Goal: Information Seeking & Learning: Learn about a topic

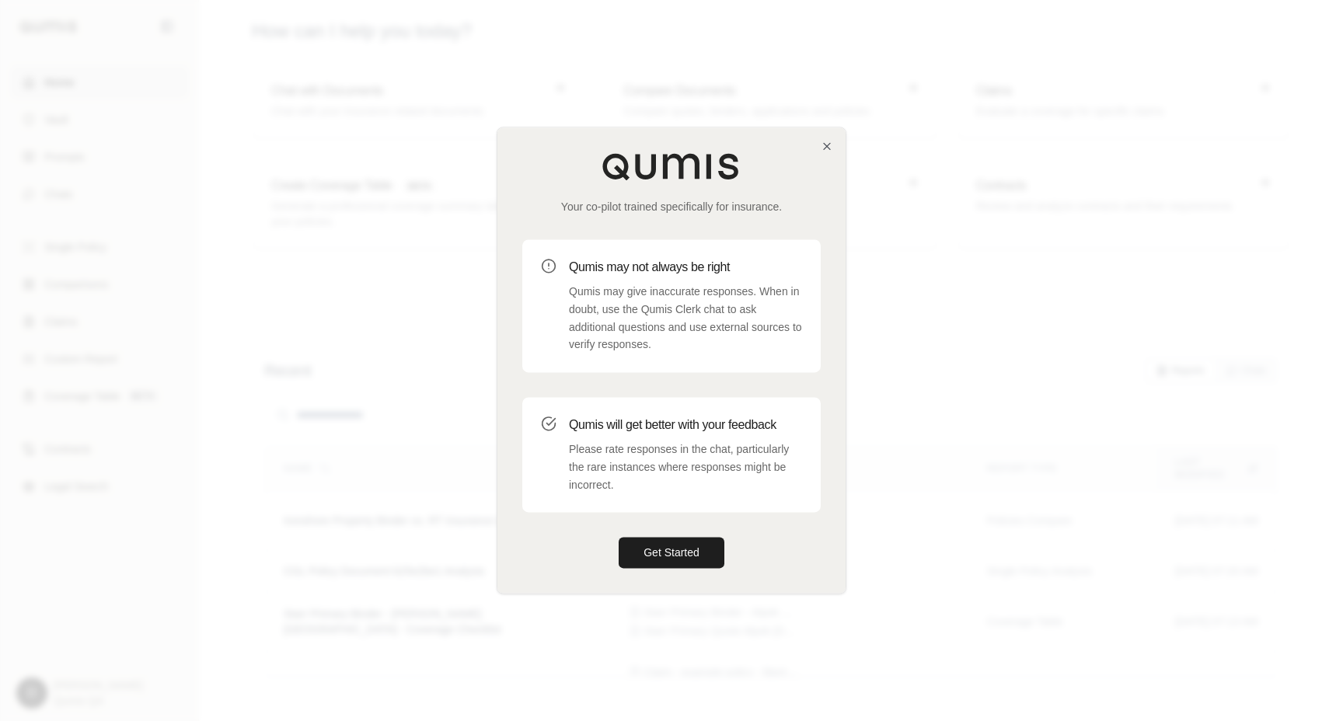
click at [410, 358] on div at bounding box center [671, 360] width 1343 height 721
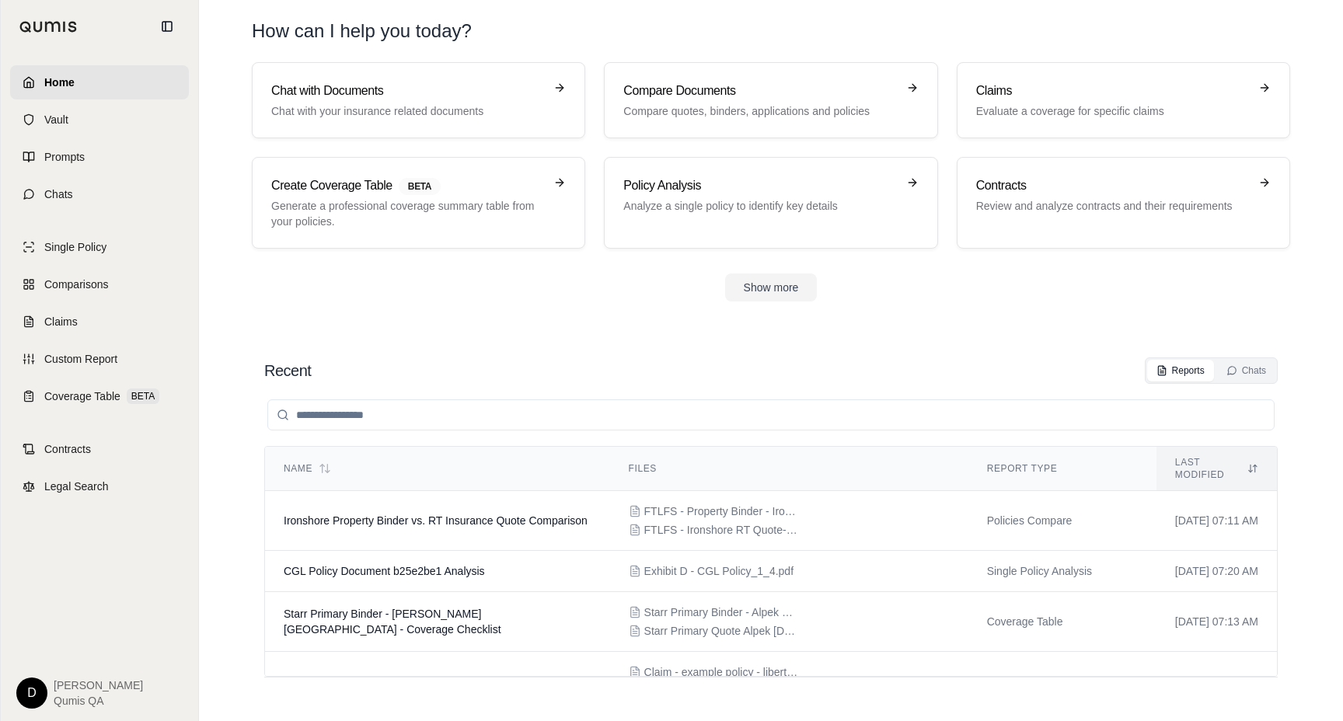
click at [806, 371] on div "Recent Reports Chats" at bounding box center [770, 371] width 1013 height 26
click at [570, 277] on div "Show more" at bounding box center [771, 288] width 1038 height 28
click at [324, 101] on div "Chat with Documents Chat with your insurance related documents" at bounding box center [407, 100] width 273 height 37
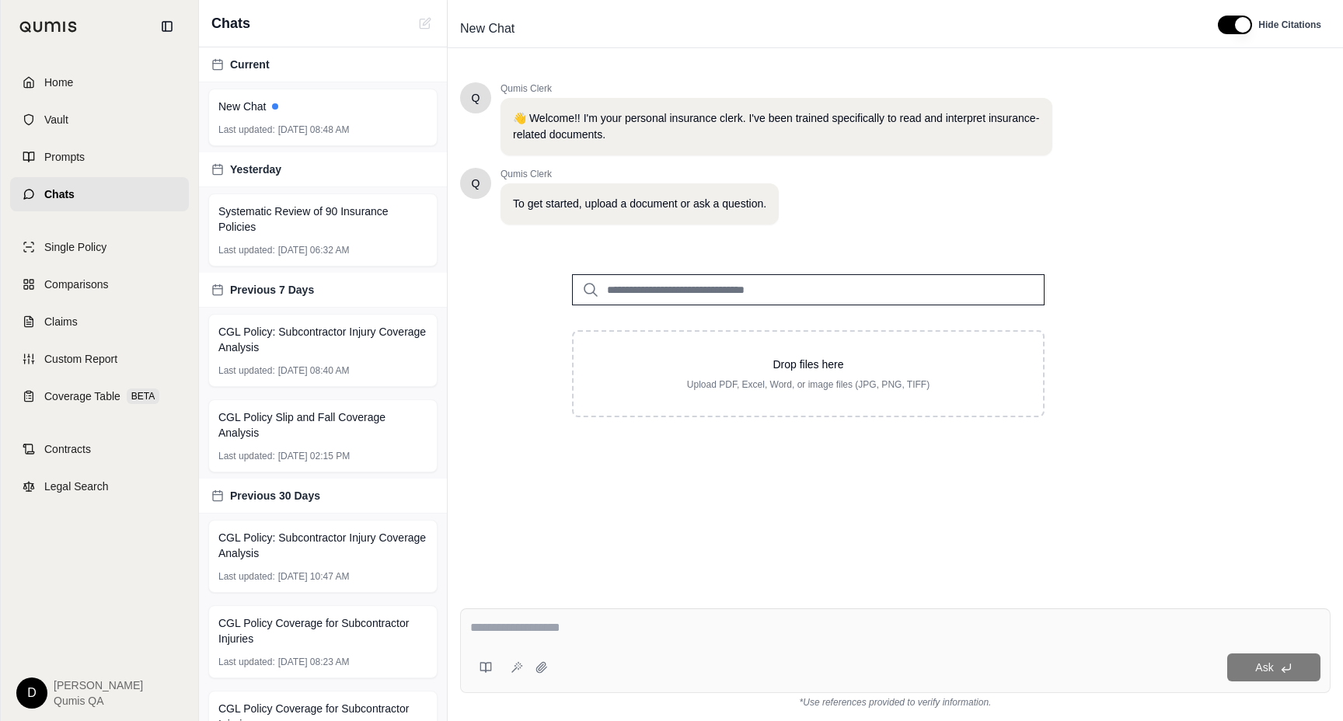
click at [745, 626] on textarea at bounding box center [895, 628] width 850 height 19
click at [692, 288] on input "search" at bounding box center [808, 289] width 473 height 31
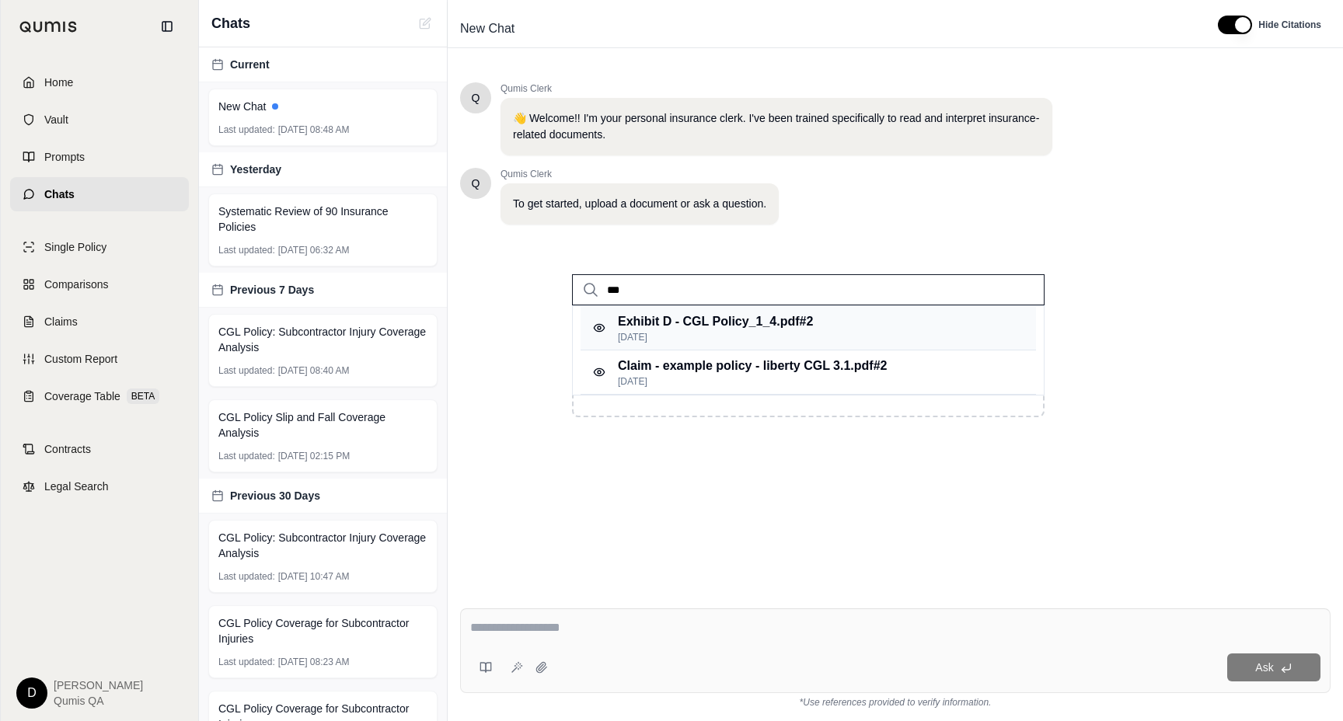
type input "***"
click at [727, 327] on p "Exhibit D - CGL Policy_1_4.pdf #2" at bounding box center [715, 321] width 195 height 19
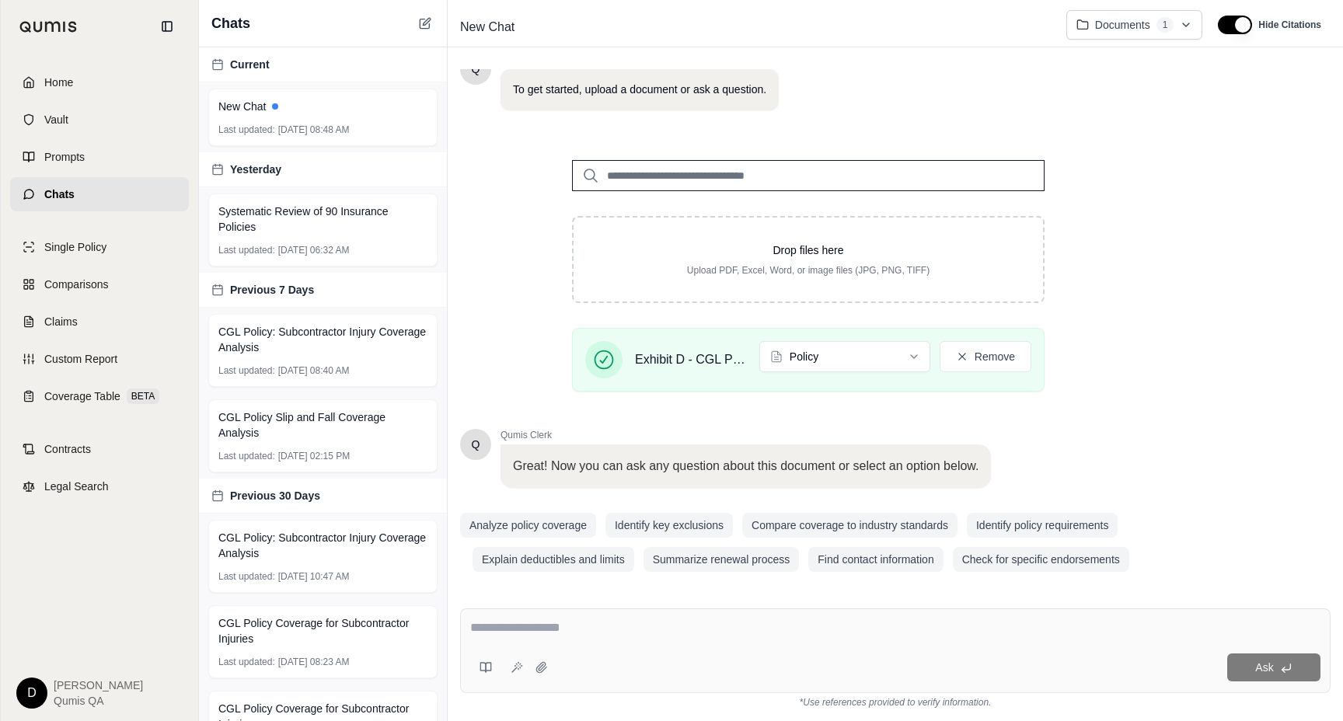
scroll to position [120, 0]
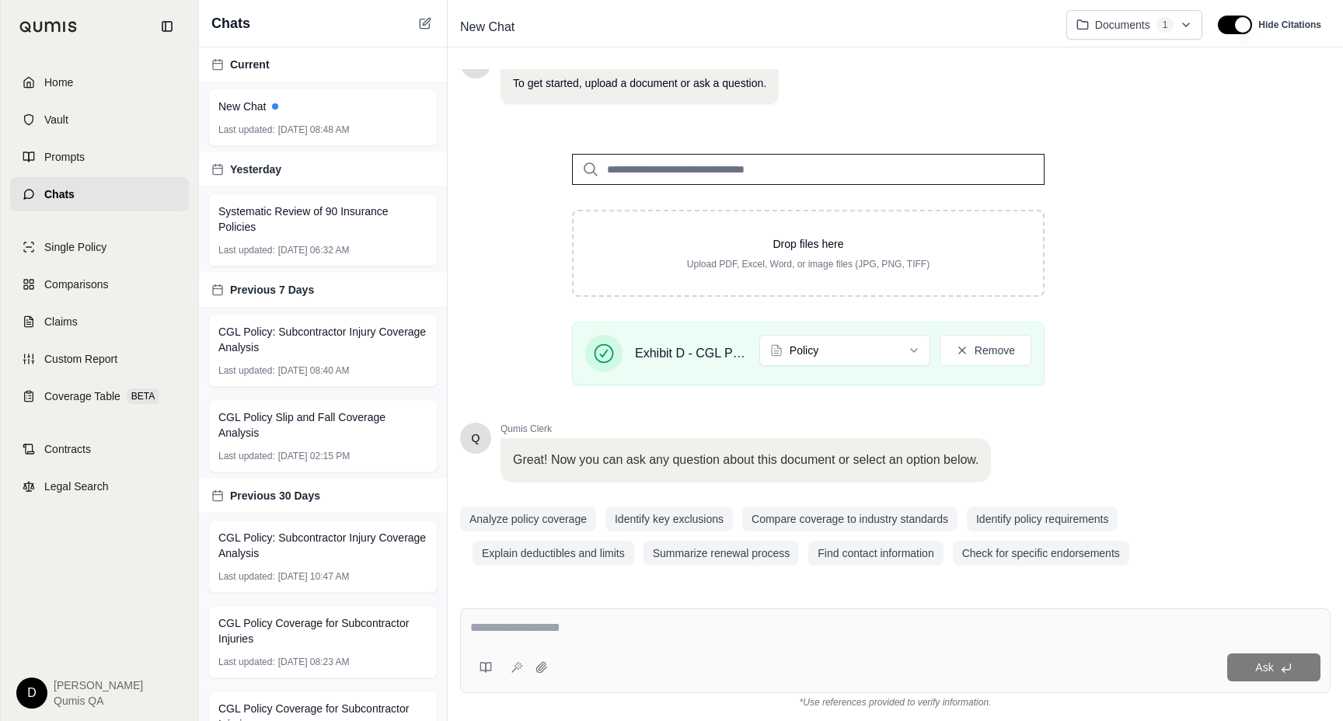
click at [549, 631] on textarea at bounding box center [895, 628] width 850 height 19
type textarea "**********"
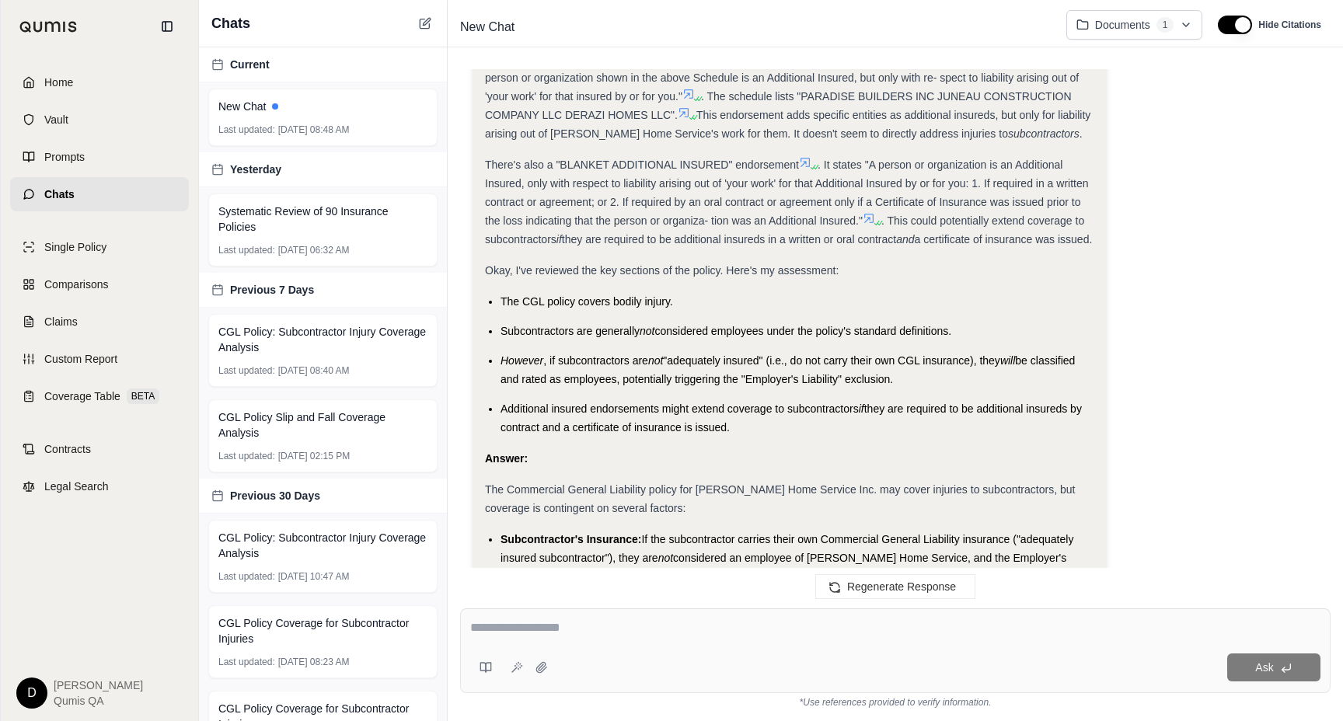
scroll to position [1190, 0]
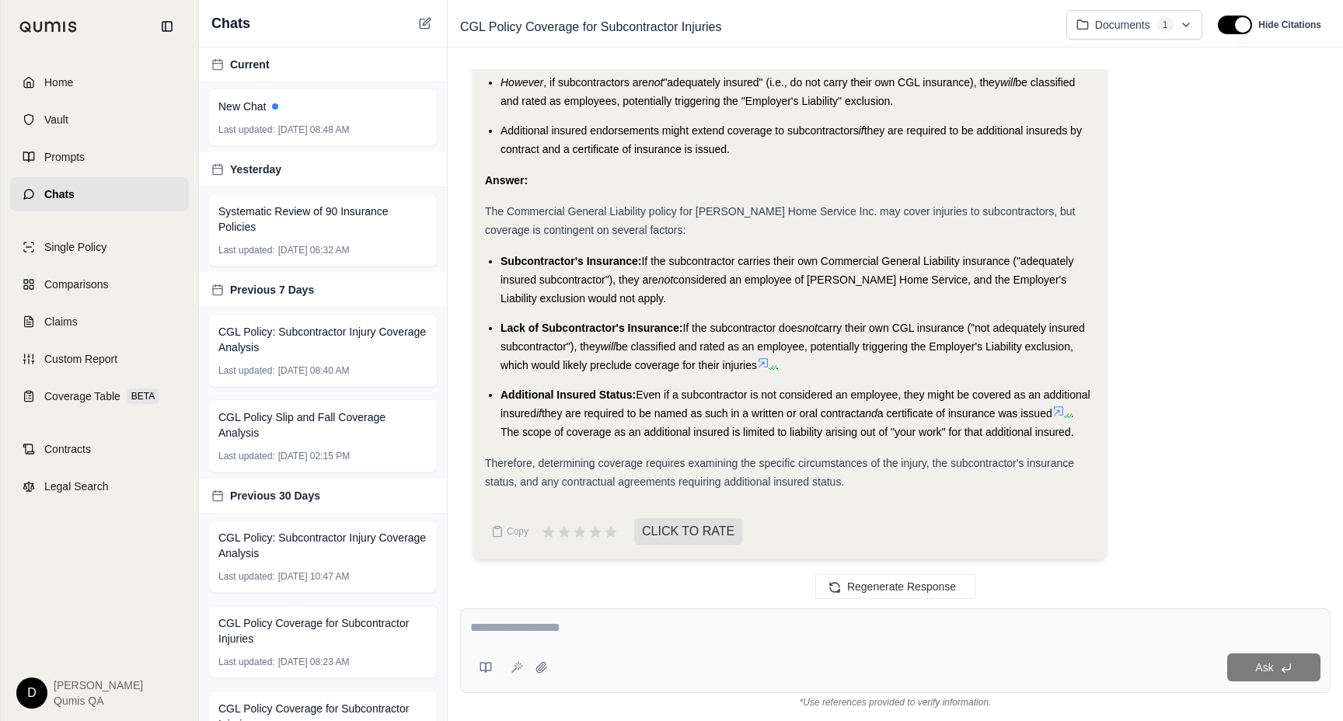
click at [818, 259] on span "If the subcontractor carries their own Commercial General Liability insurance (…" at bounding box center [787, 270] width 573 height 31
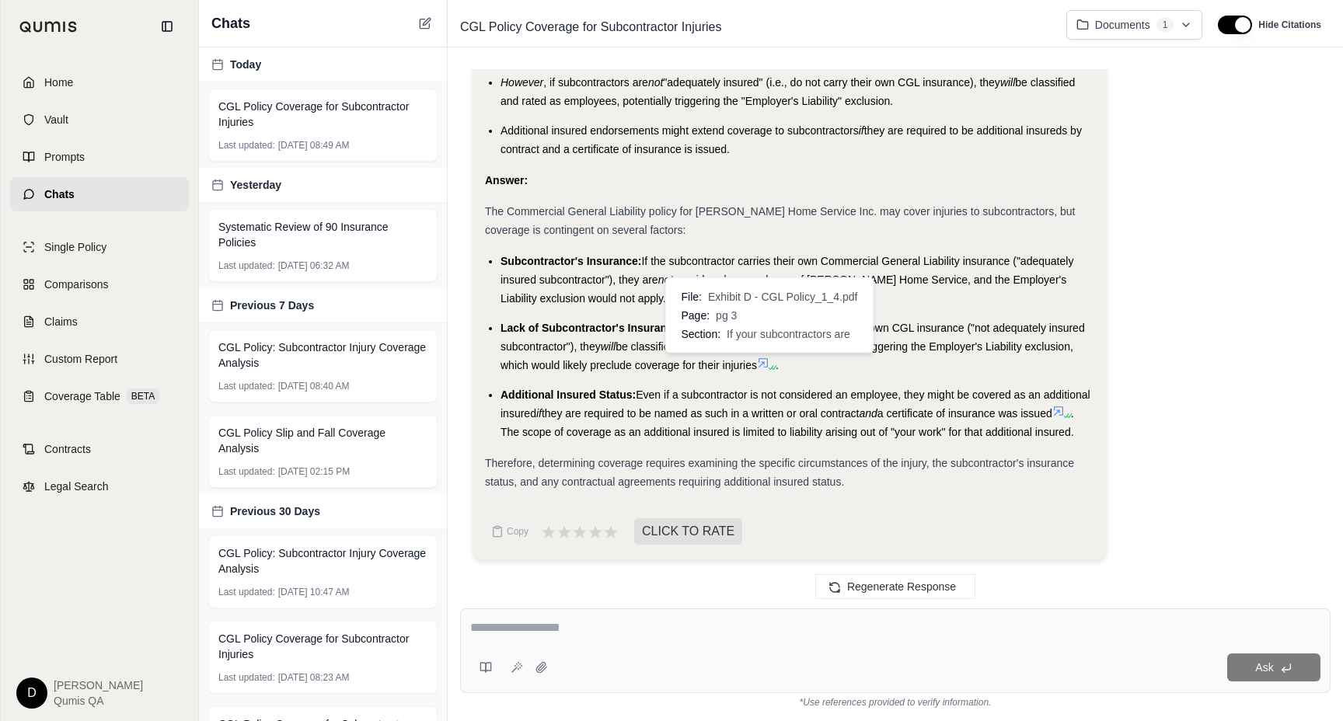
click at [787, 335] on span "If your subcontractors are" at bounding box center [789, 334] width 124 height 16
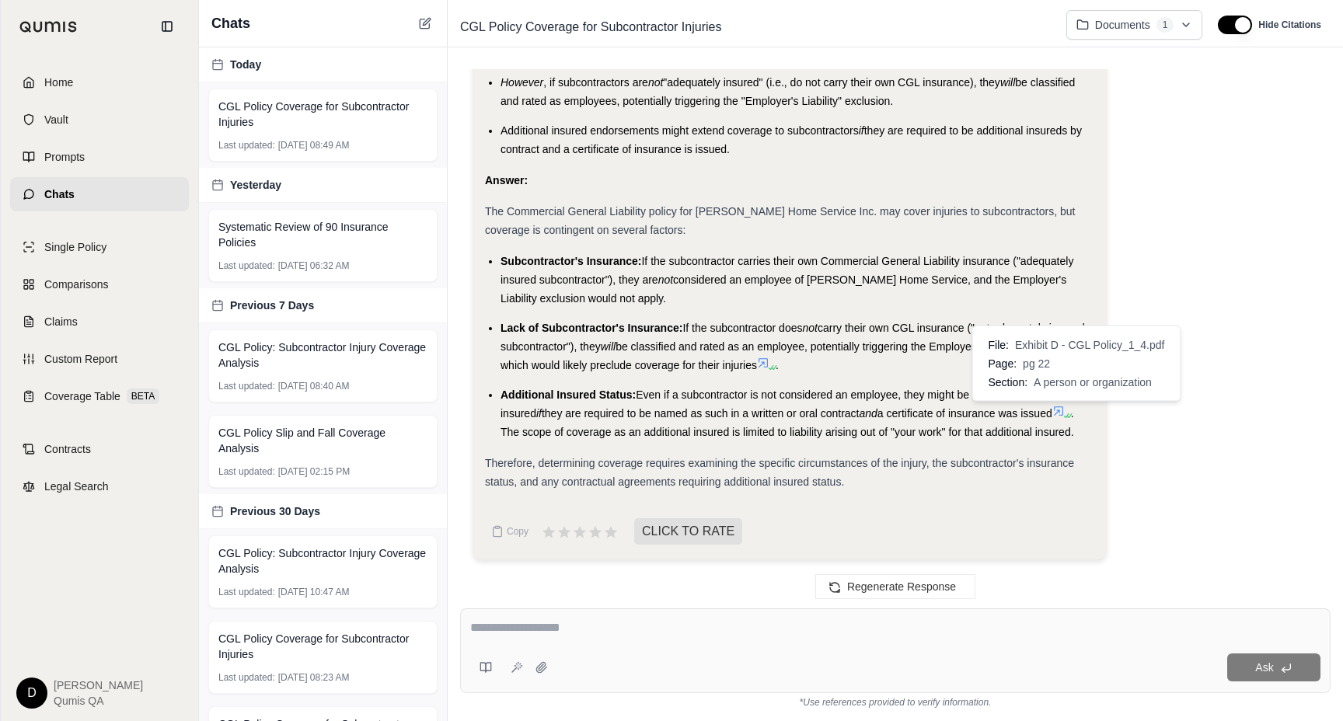
click at [1063, 409] on icon at bounding box center [1058, 410] width 9 height 9
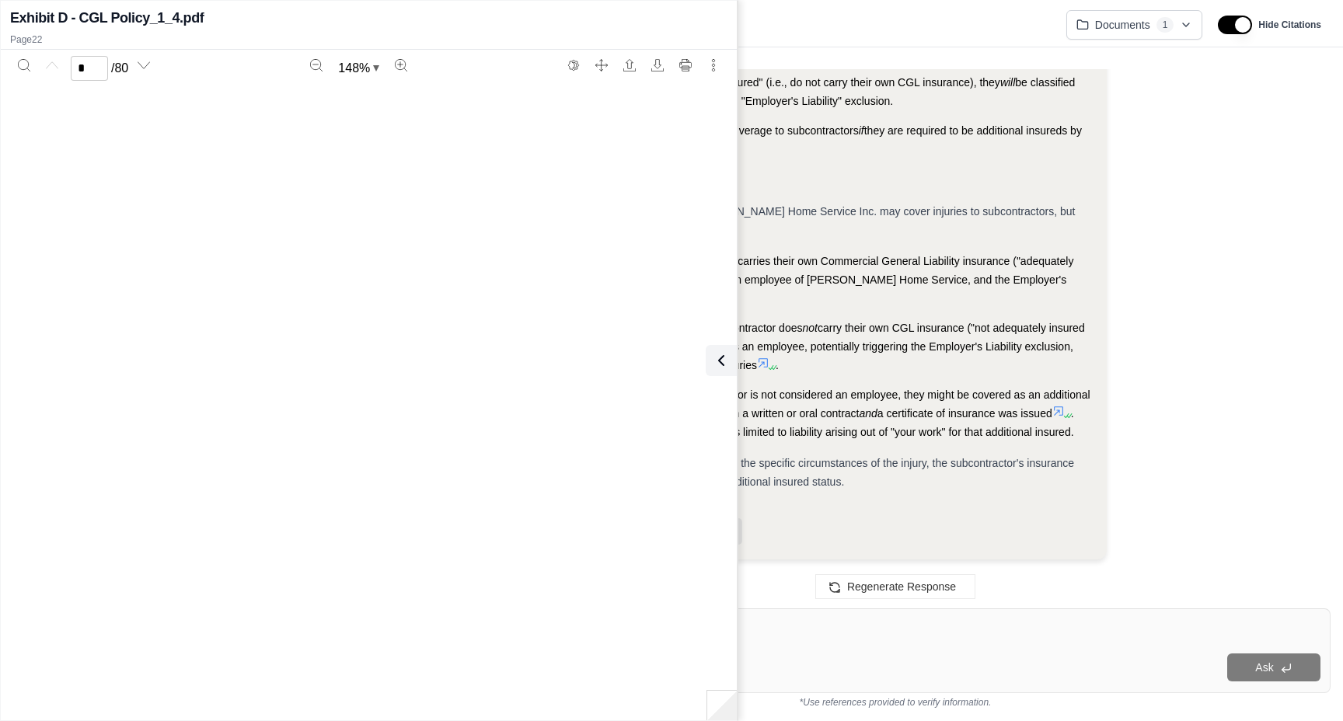
type input "**"
click at [719, 372] on button at bounding box center [718, 360] width 31 height 31
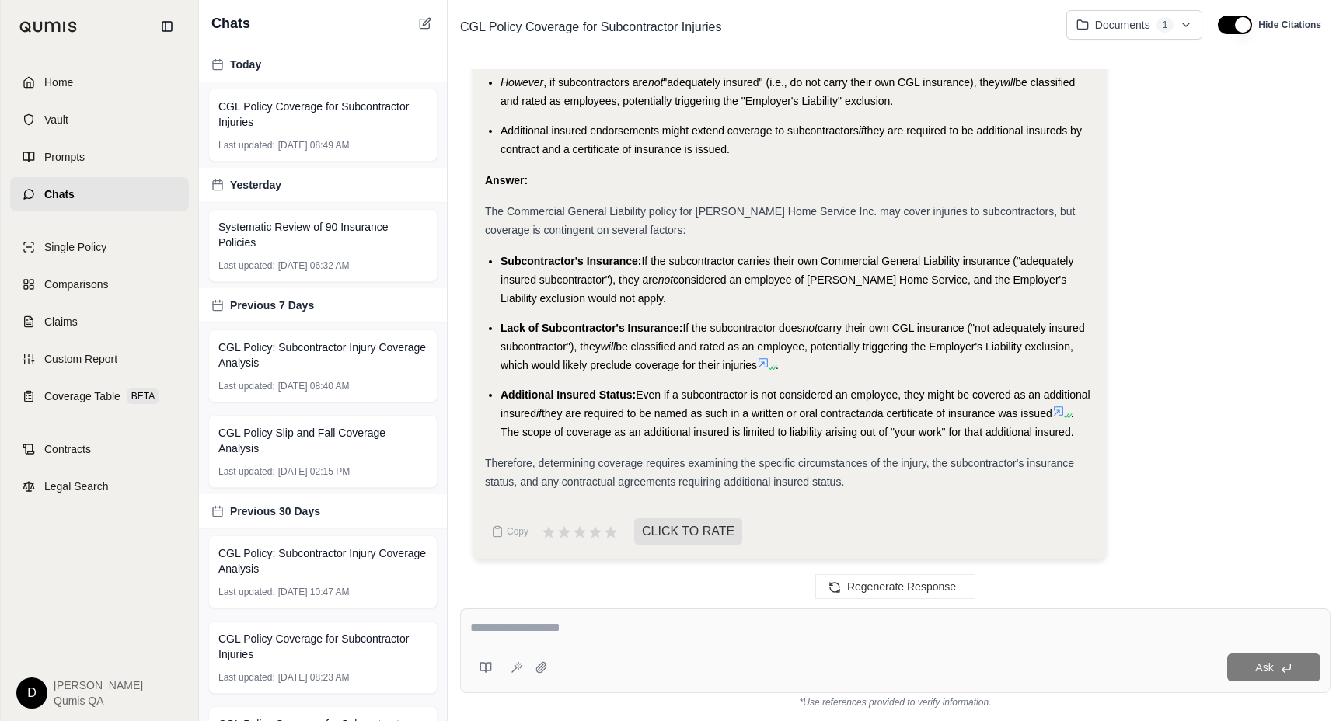
click at [748, 322] on span "If the subcontractor does" at bounding box center [742, 328] width 120 height 12
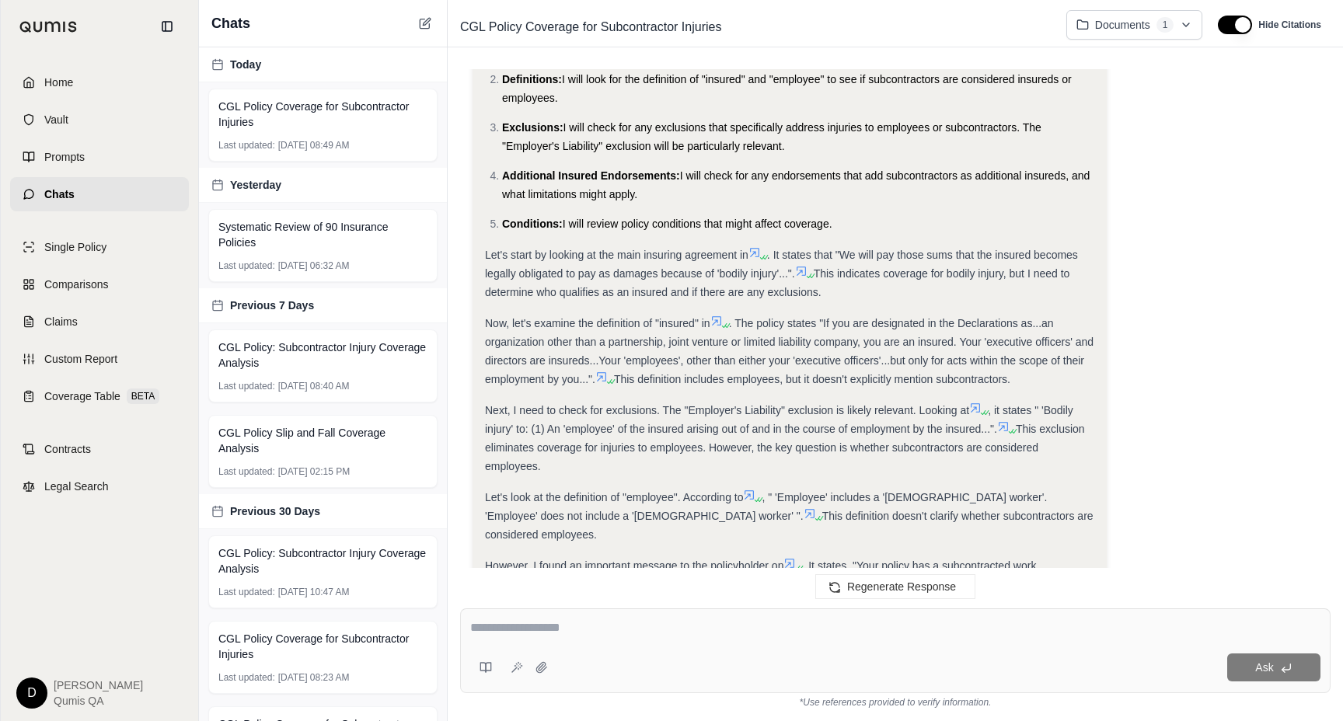
scroll to position [214, 0]
click at [646, 624] on textarea at bounding box center [895, 628] width 850 height 19
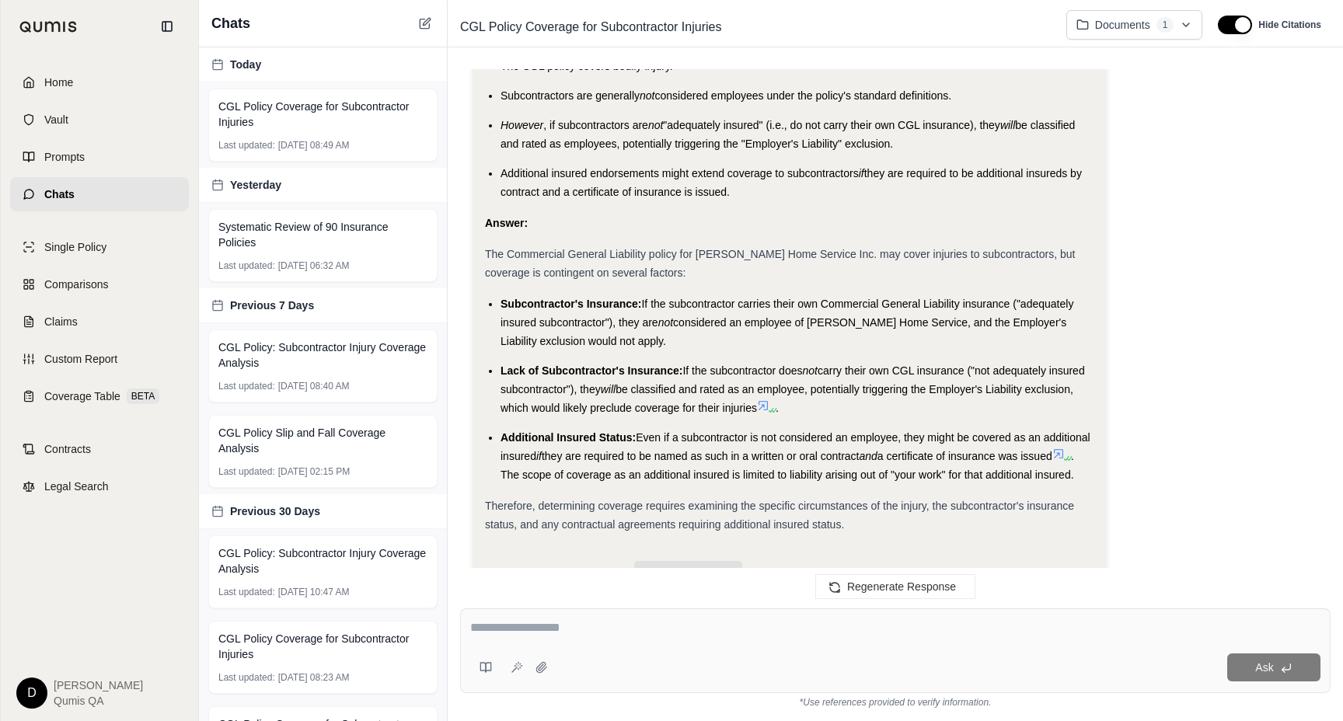
scroll to position [1190, 0]
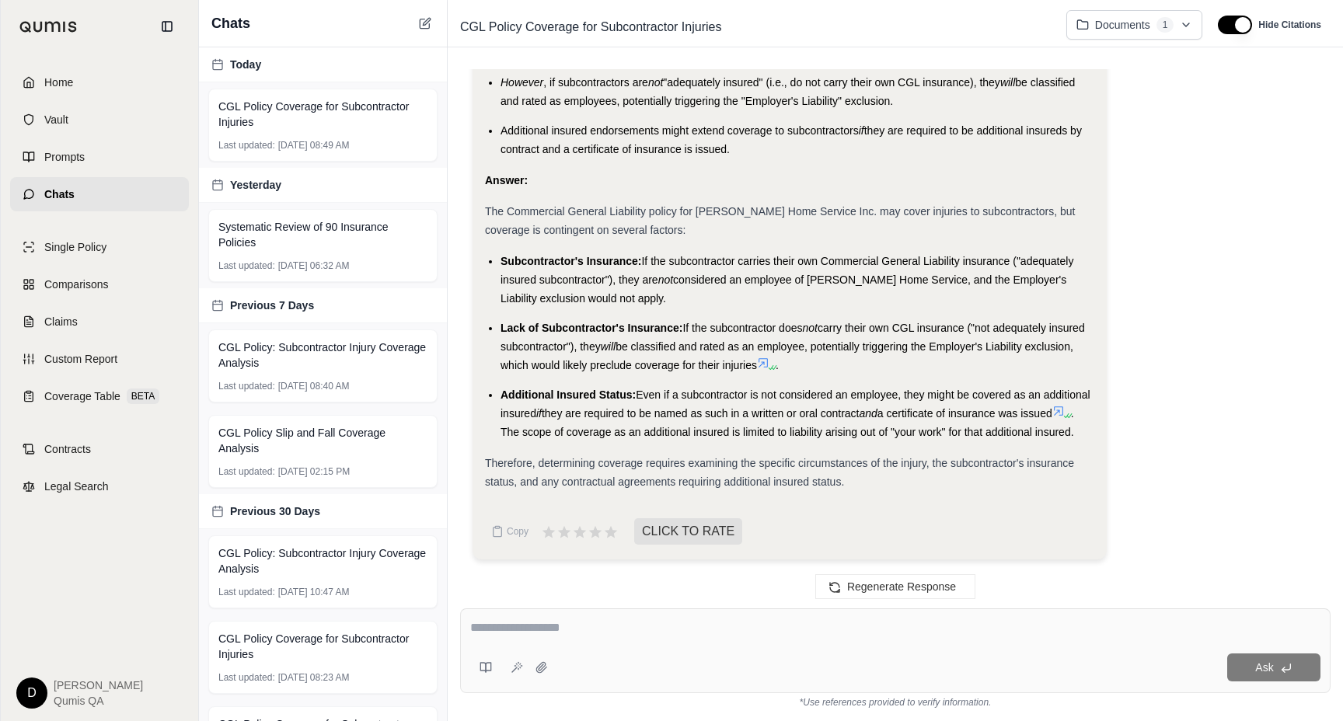
click at [653, 628] on textarea at bounding box center [895, 628] width 850 height 19
click at [482, 670] on icon at bounding box center [486, 667] width 12 height 12
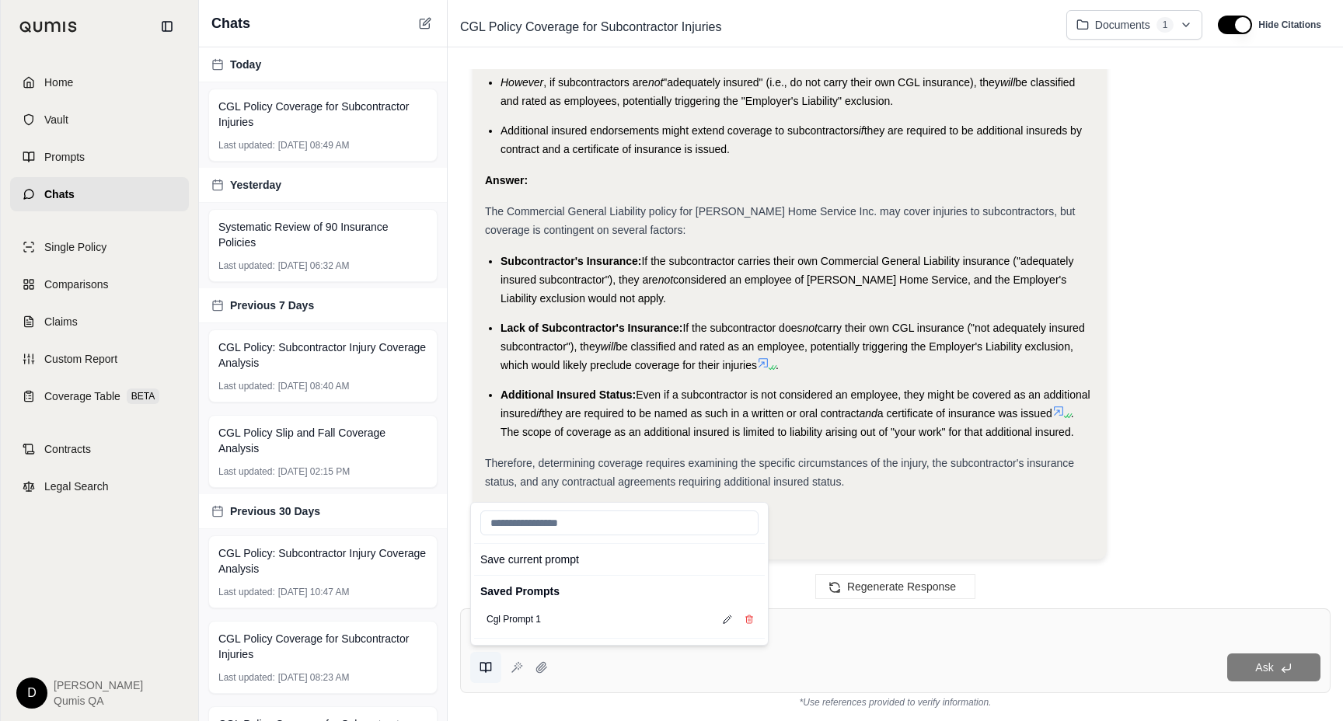
click at [482, 670] on icon at bounding box center [486, 667] width 12 height 12
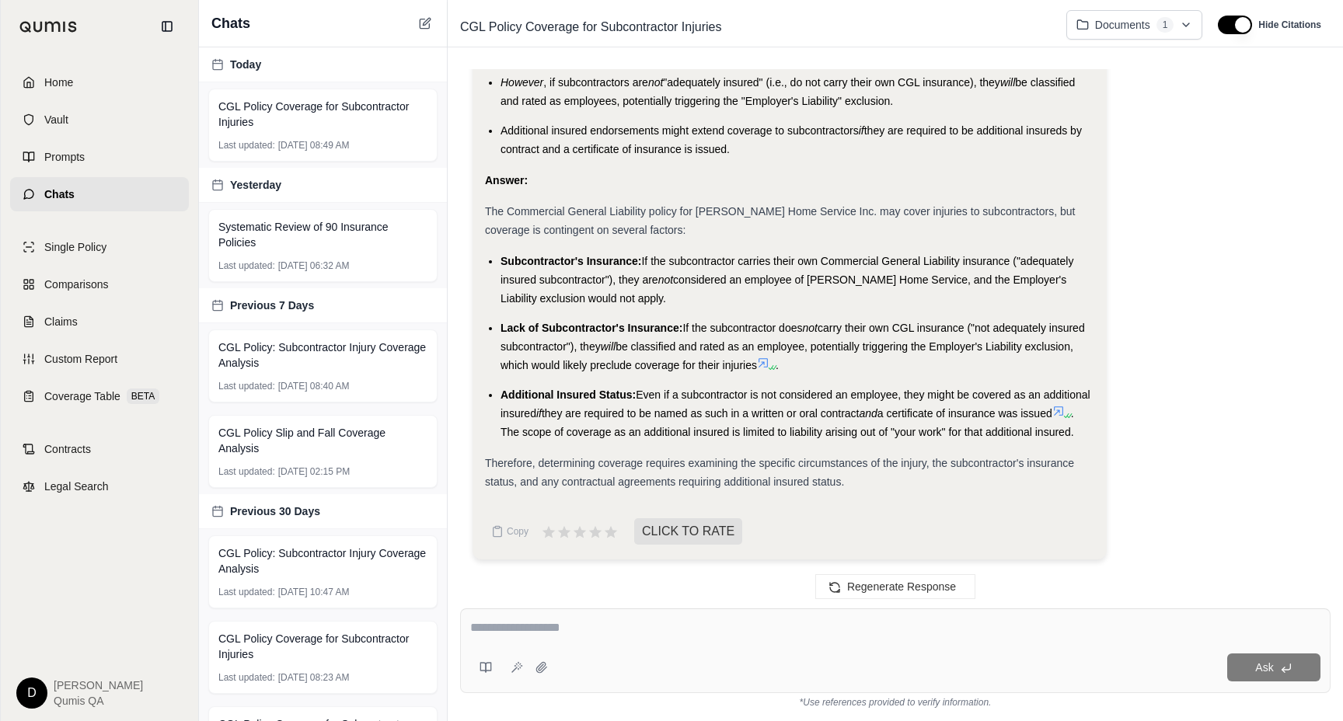
click at [812, 628] on textarea at bounding box center [895, 628] width 850 height 19
click at [637, 628] on textarea at bounding box center [895, 628] width 850 height 19
click at [595, 626] on textarea at bounding box center [895, 628] width 850 height 19
click at [120, 283] on link "Comparisons" at bounding box center [99, 284] width 179 height 34
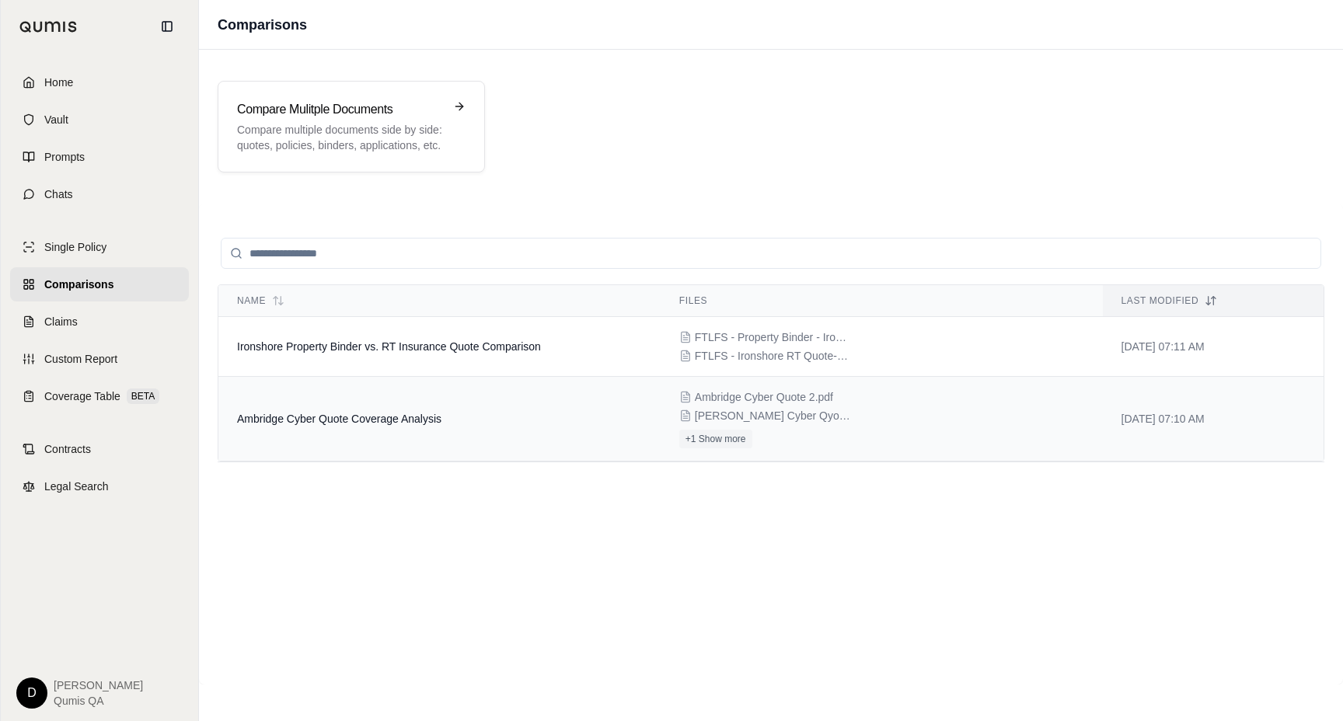
click at [427, 440] on td "Ambridge Cyber Quote Coverage Analysis" at bounding box center [439, 419] width 442 height 85
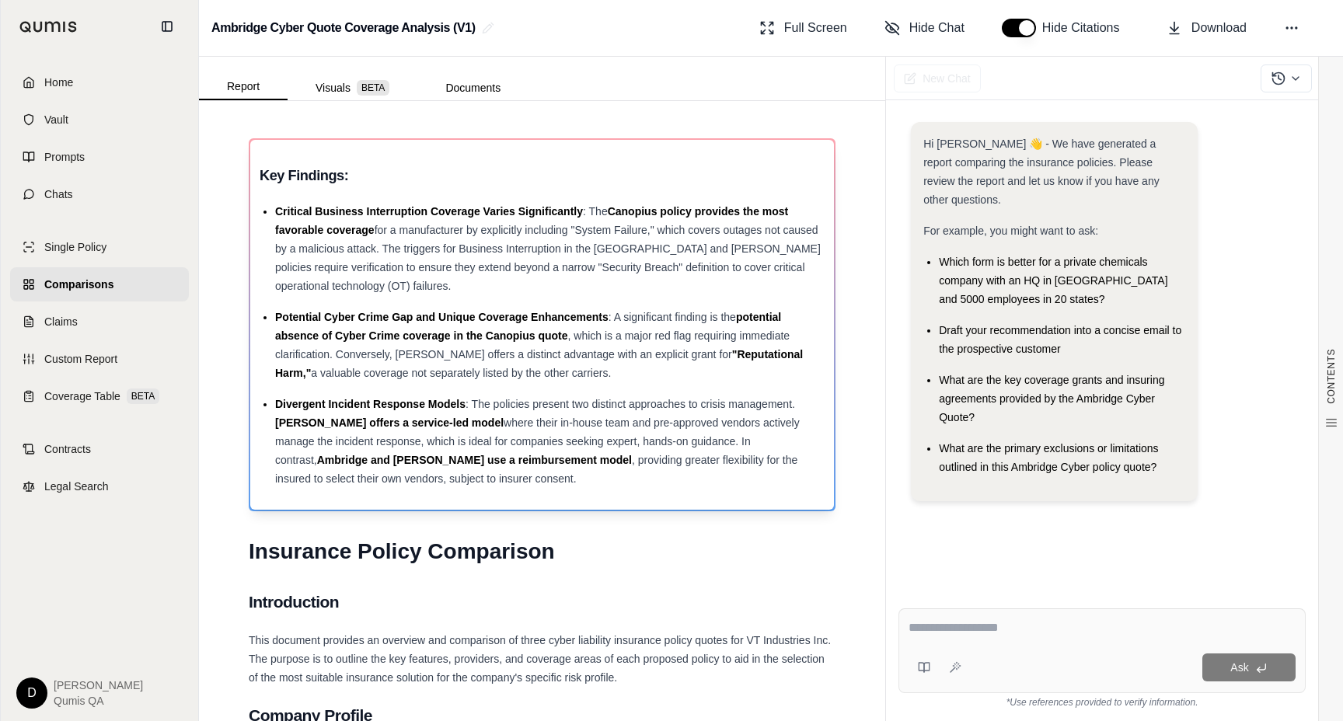
click at [749, 319] on span "potential absence of Cyber Crime coverage in the Canopius quote" at bounding box center [528, 326] width 506 height 31
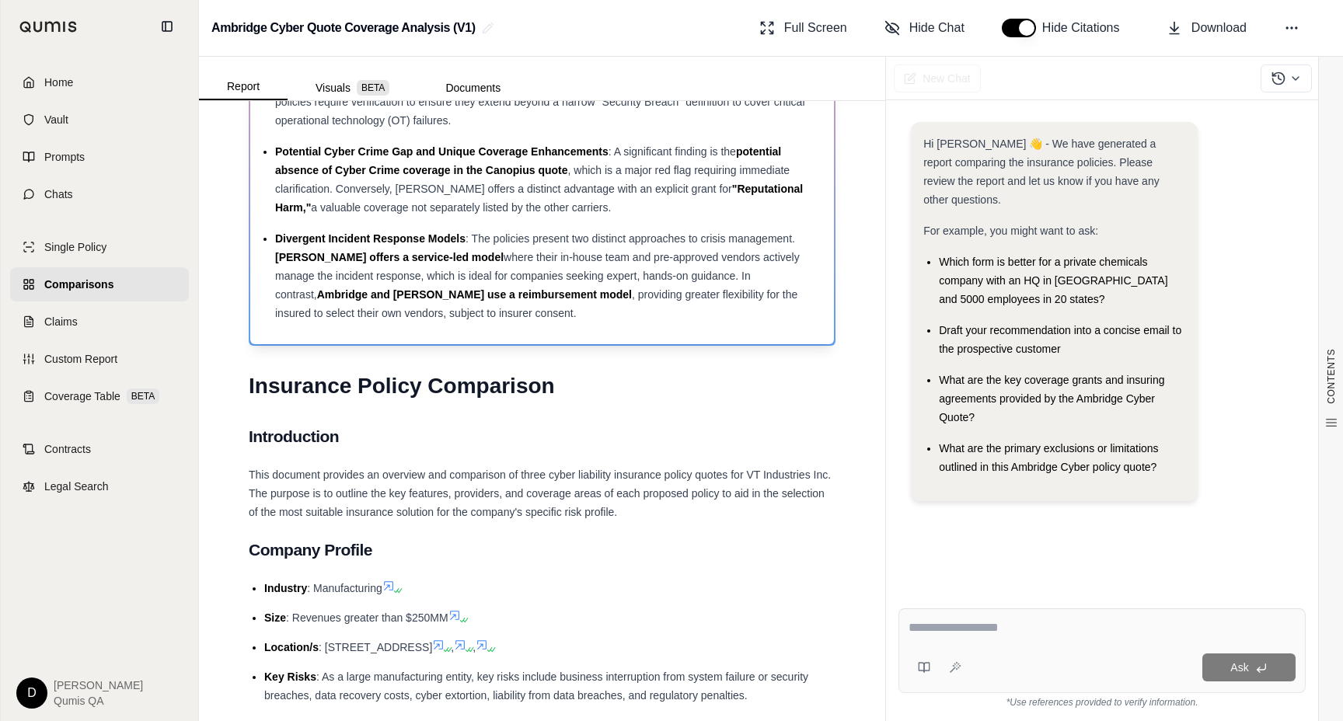
scroll to position [169, 0]
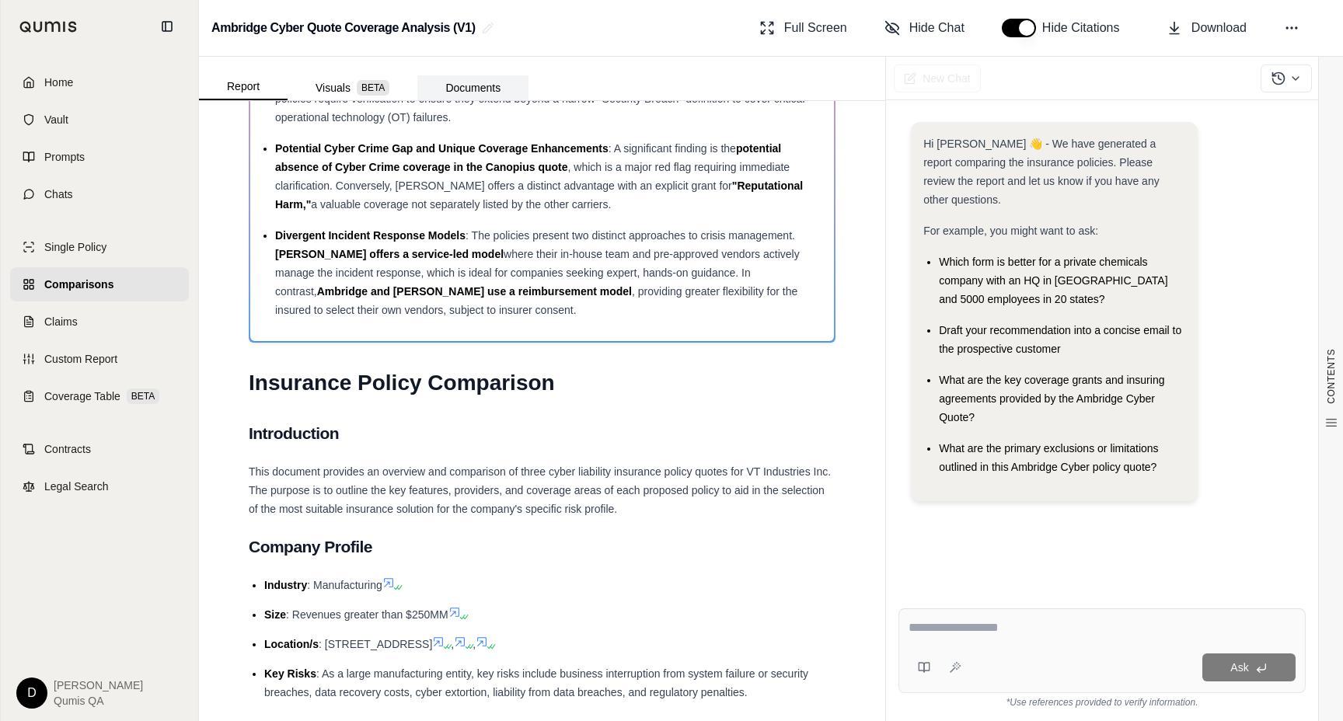
click at [492, 89] on button "Documents" at bounding box center [472, 87] width 111 height 25
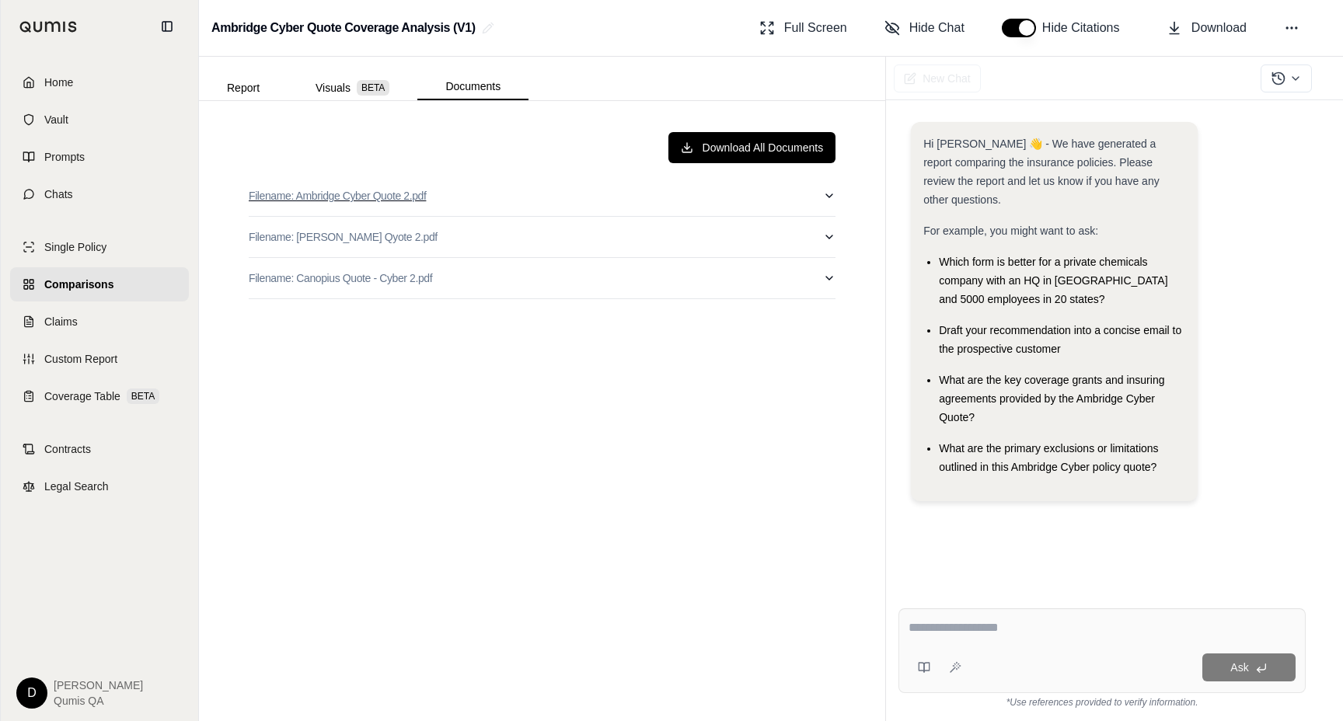
click at [591, 205] on button "Filename: Ambridge Cyber Quote 2.pdf" at bounding box center [542, 196] width 587 height 40
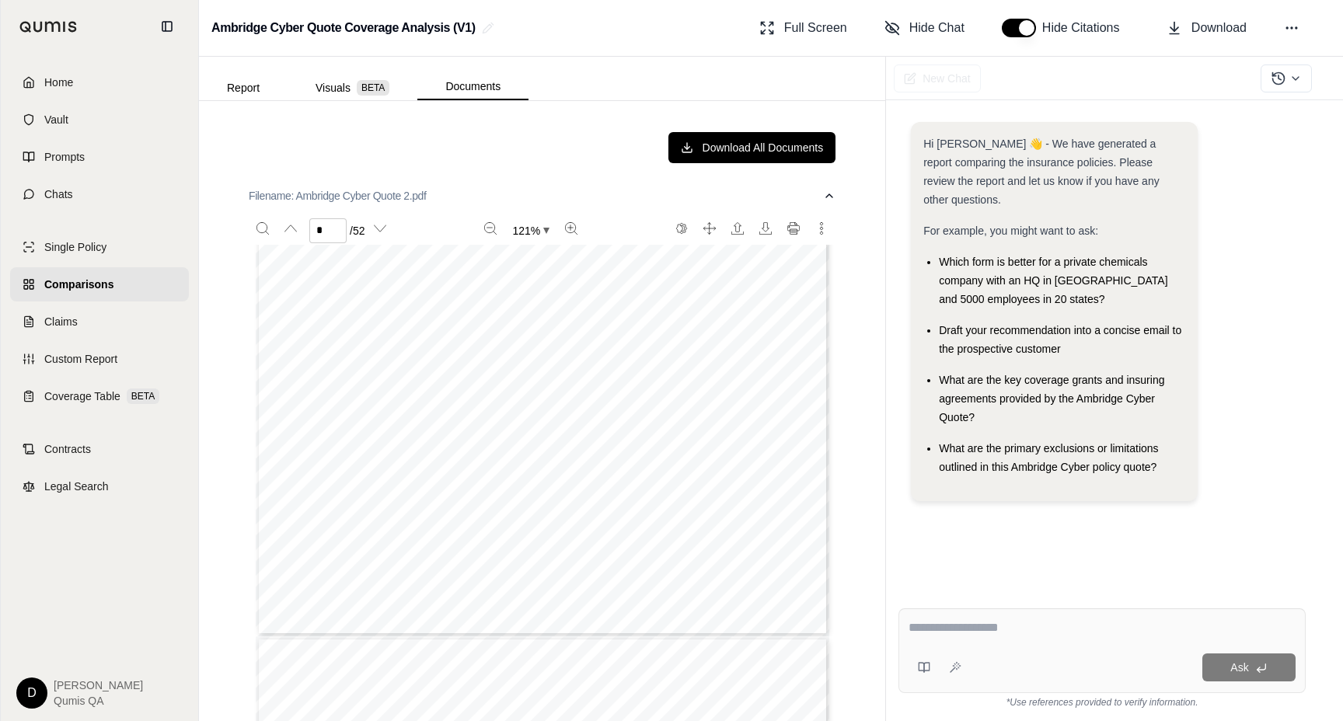
type input "*"
click at [250, 89] on button "Report" at bounding box center [243, 87] width 89 height 25
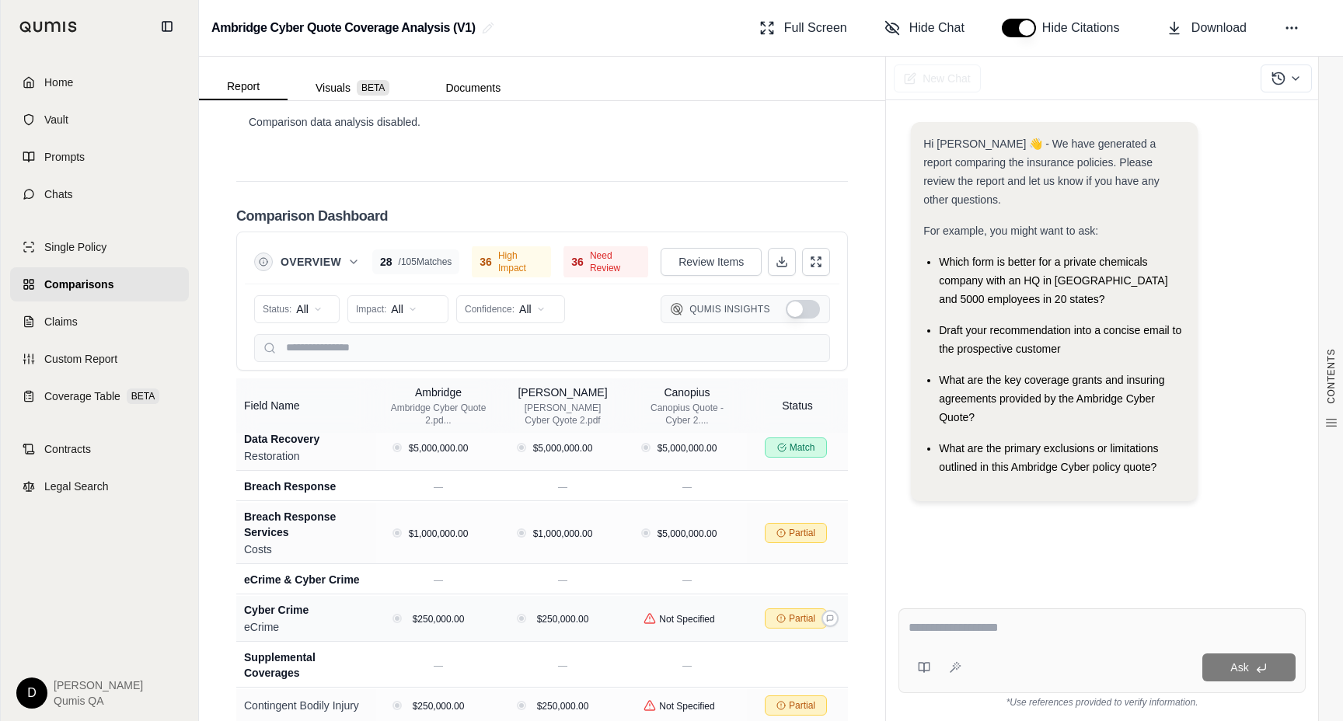
scroll to position [1232, 0]
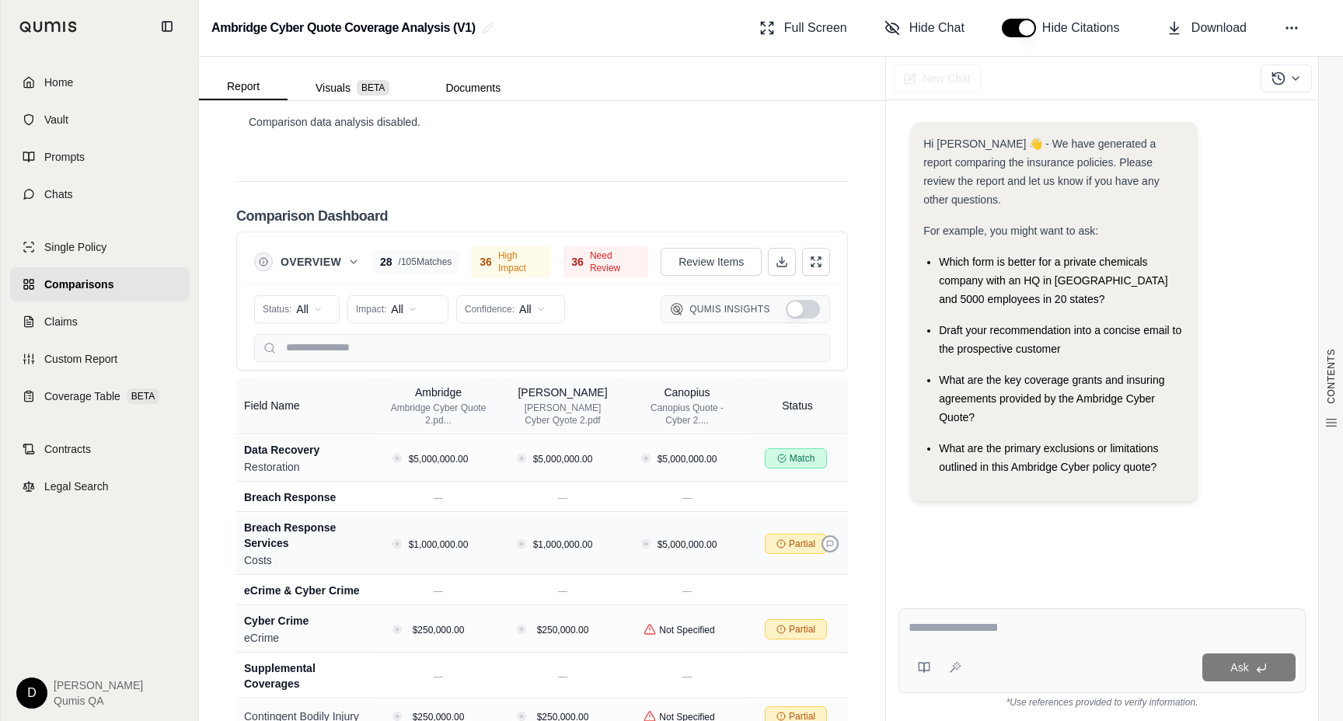
click at [830, 540] on icon at bounding box center [830, 544] width 8 height 8
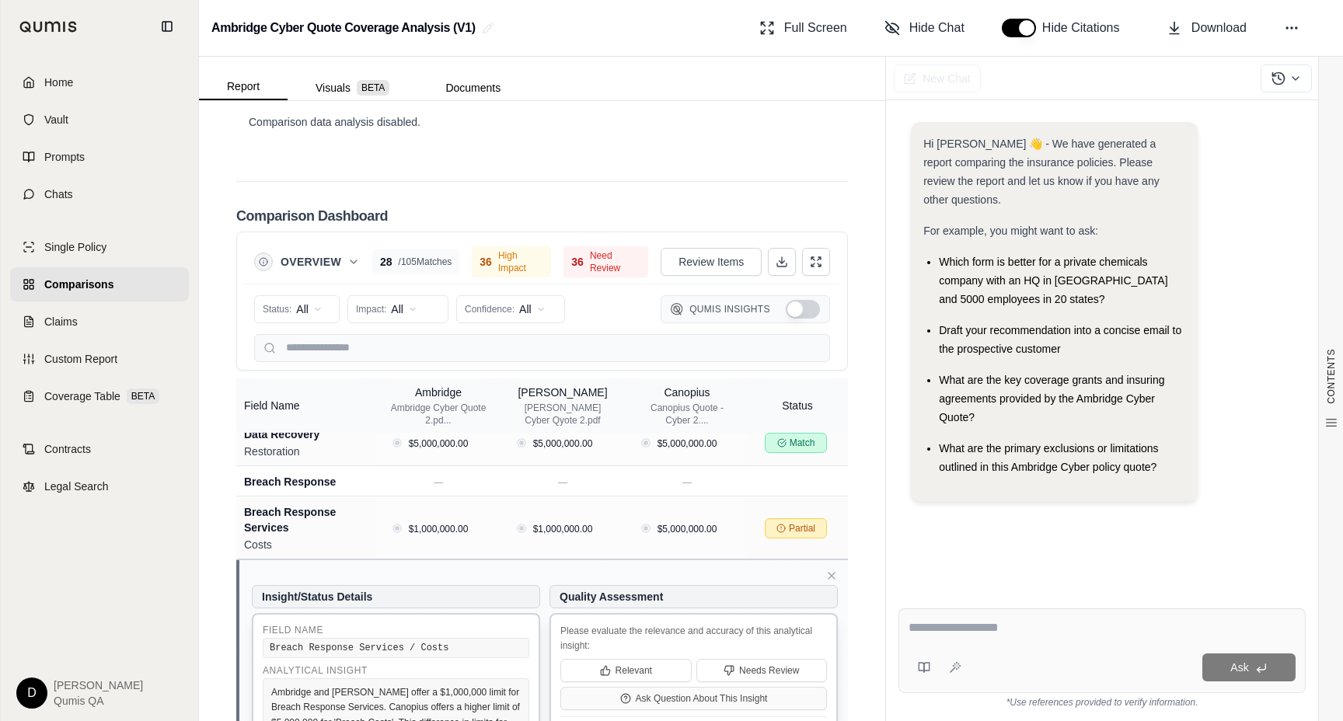
scroll to position [1246, 0]
click at [829, 574] on icon at bounding box center [831, 577] width 6 height 6
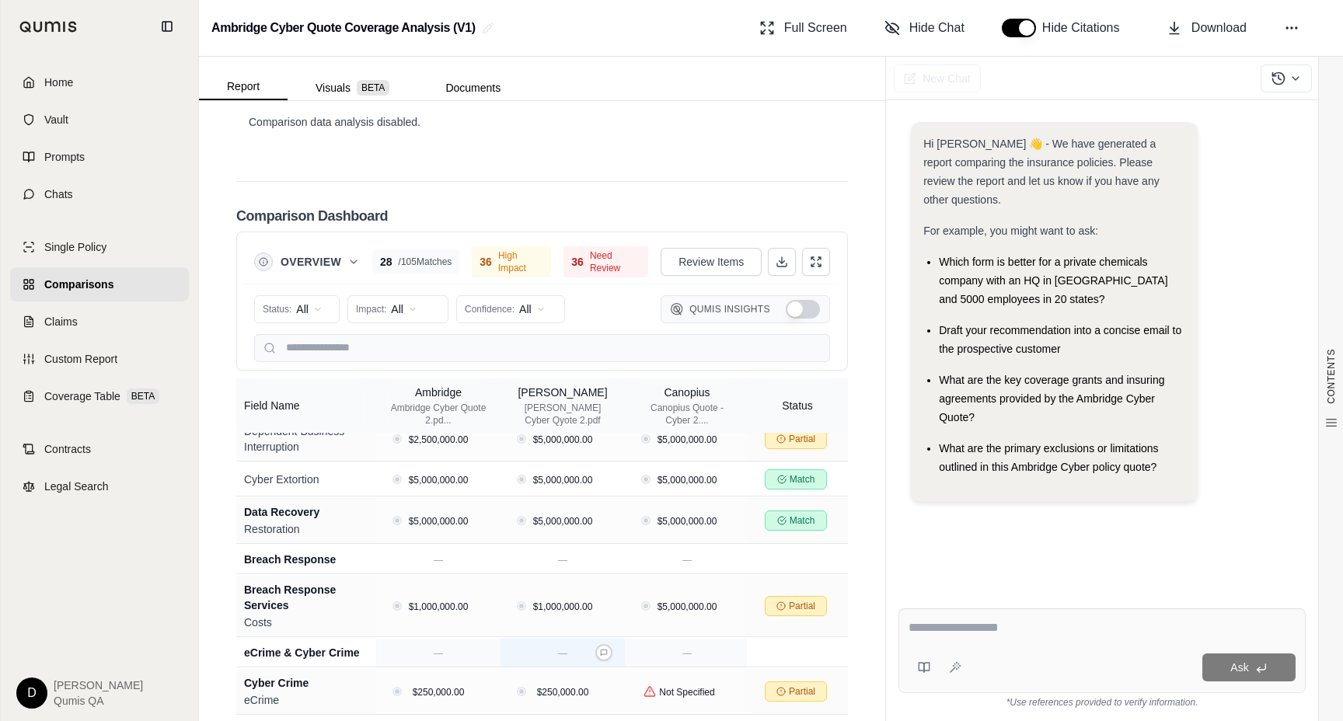
scroll to position [1167, 0]
click at [829, 605] on icon at bounding box center [830, 609] width 8 height 8
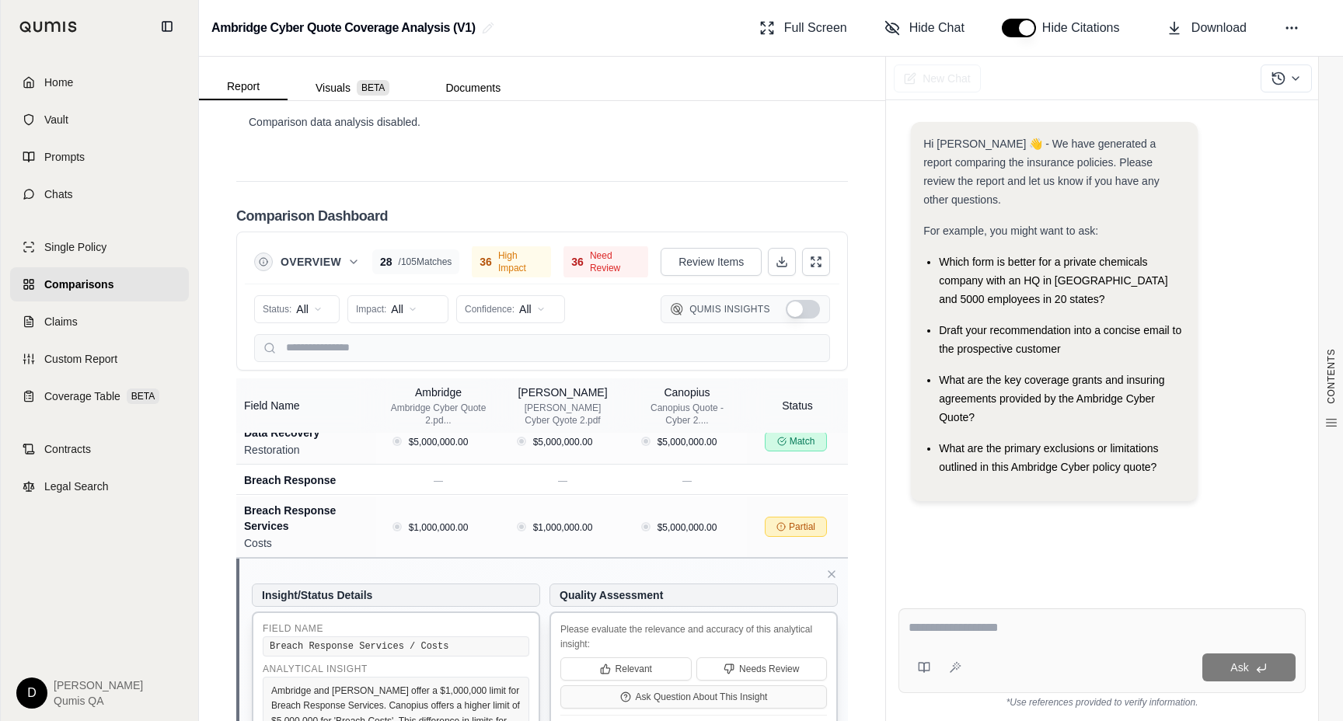
scroll to position [1245, 0]
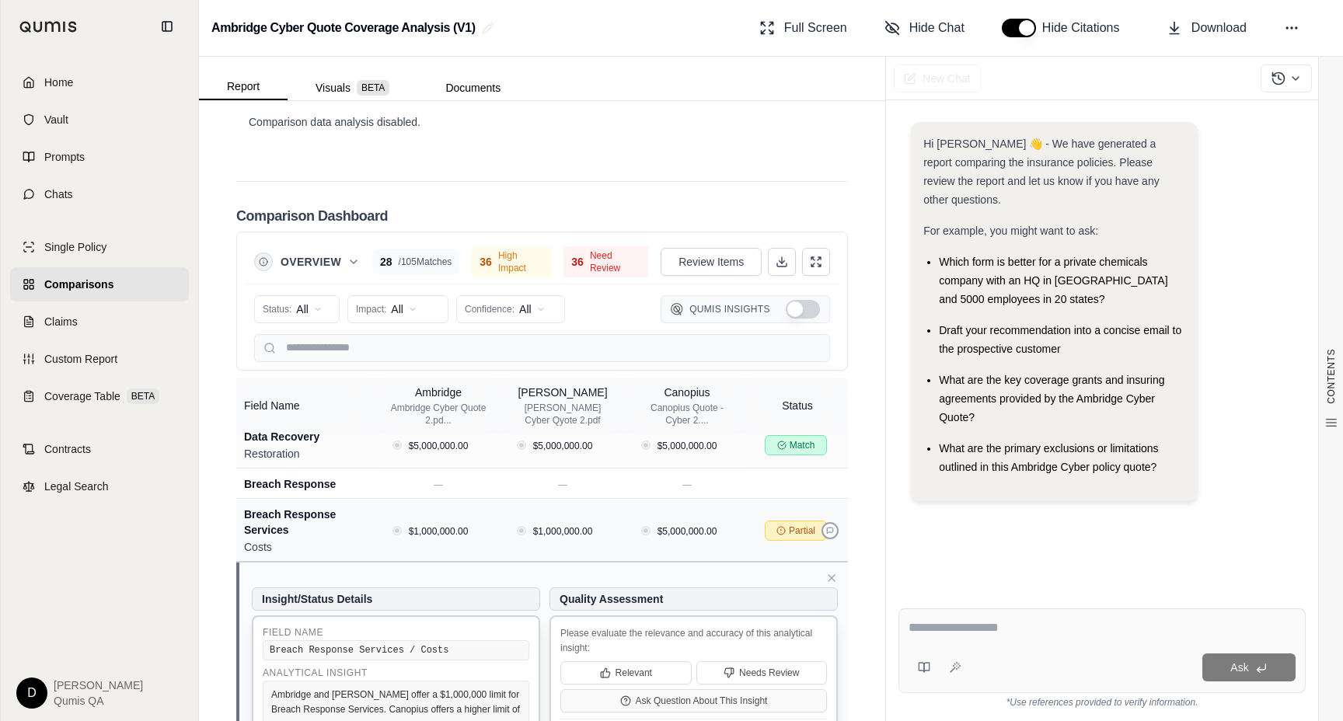
click at [832, 528] on icon at bounding box center [830, 531] width 6 height 6
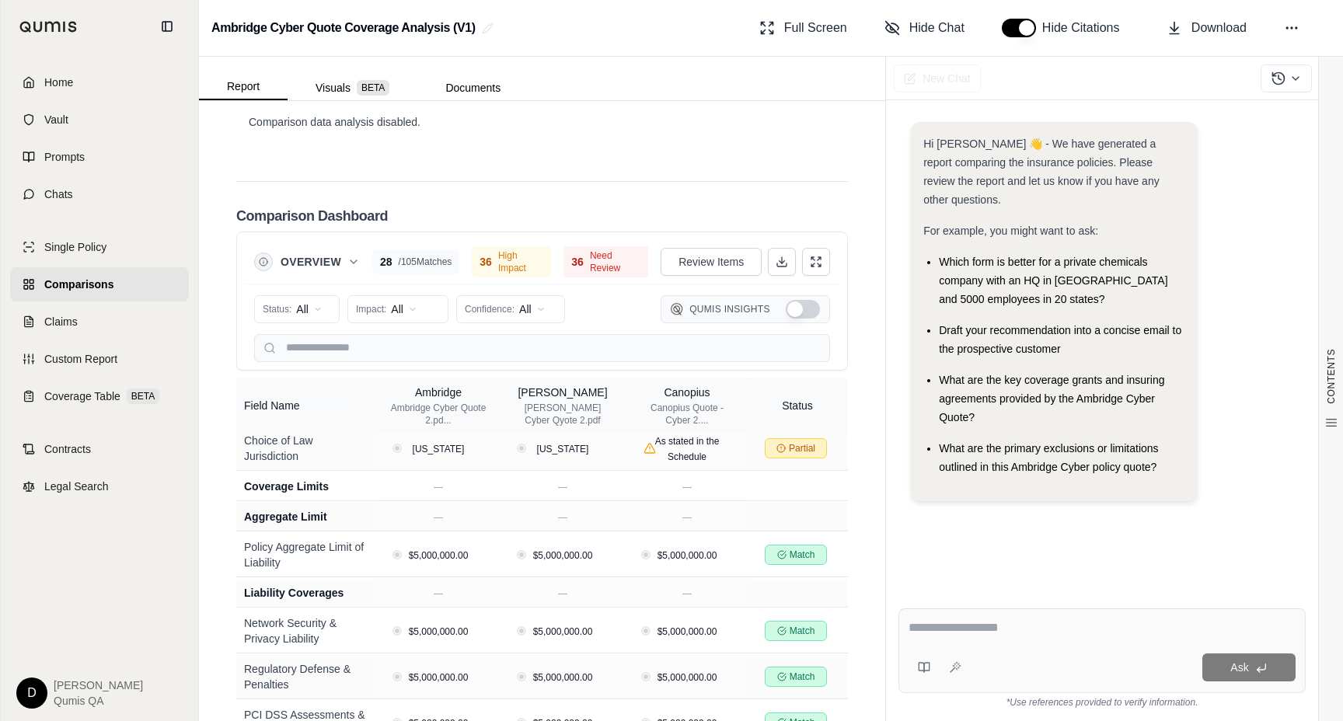
scroll to position [784, 0]
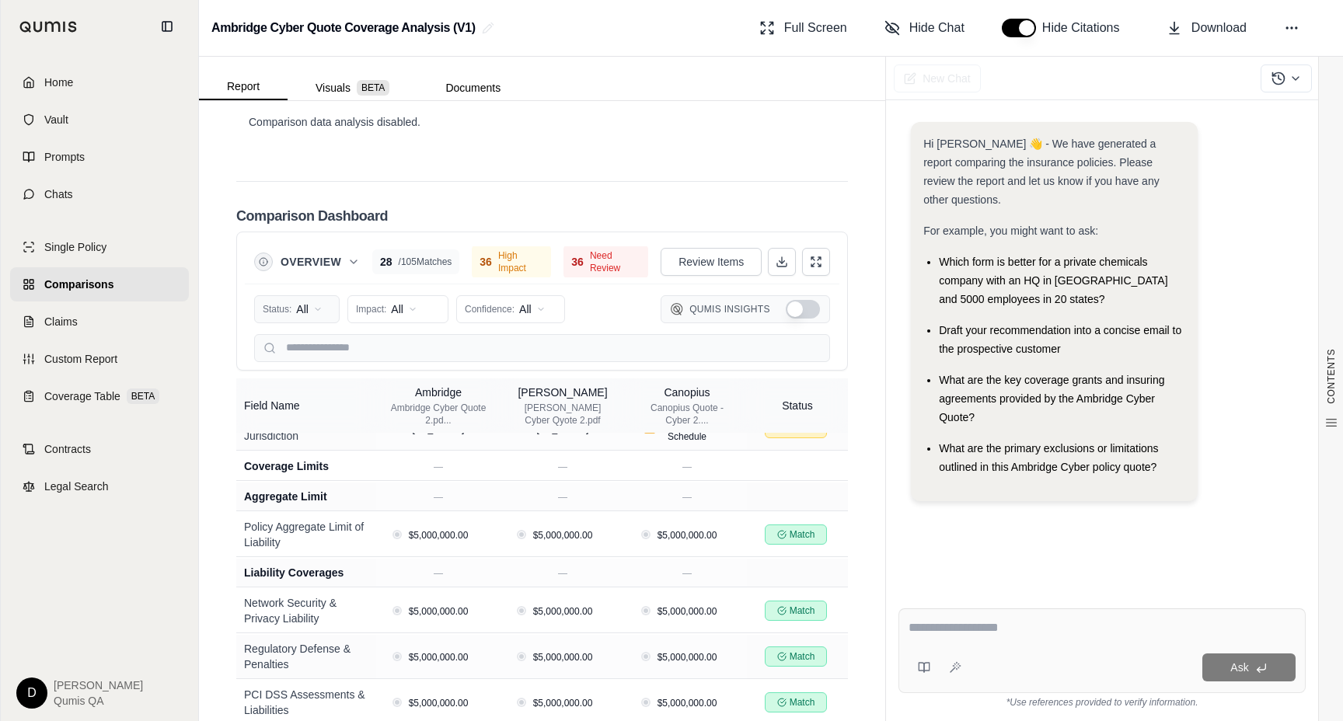
click at [313, 241] on html "Home Vault Prompts Chats Single Policy Comparisons Claims Custom Report Coverag…" at bounding box center [671, 360] width 1343 height 721
click at [312, 345] on span "Mismatch" at bounding box center [295, 343] width 62 height 16
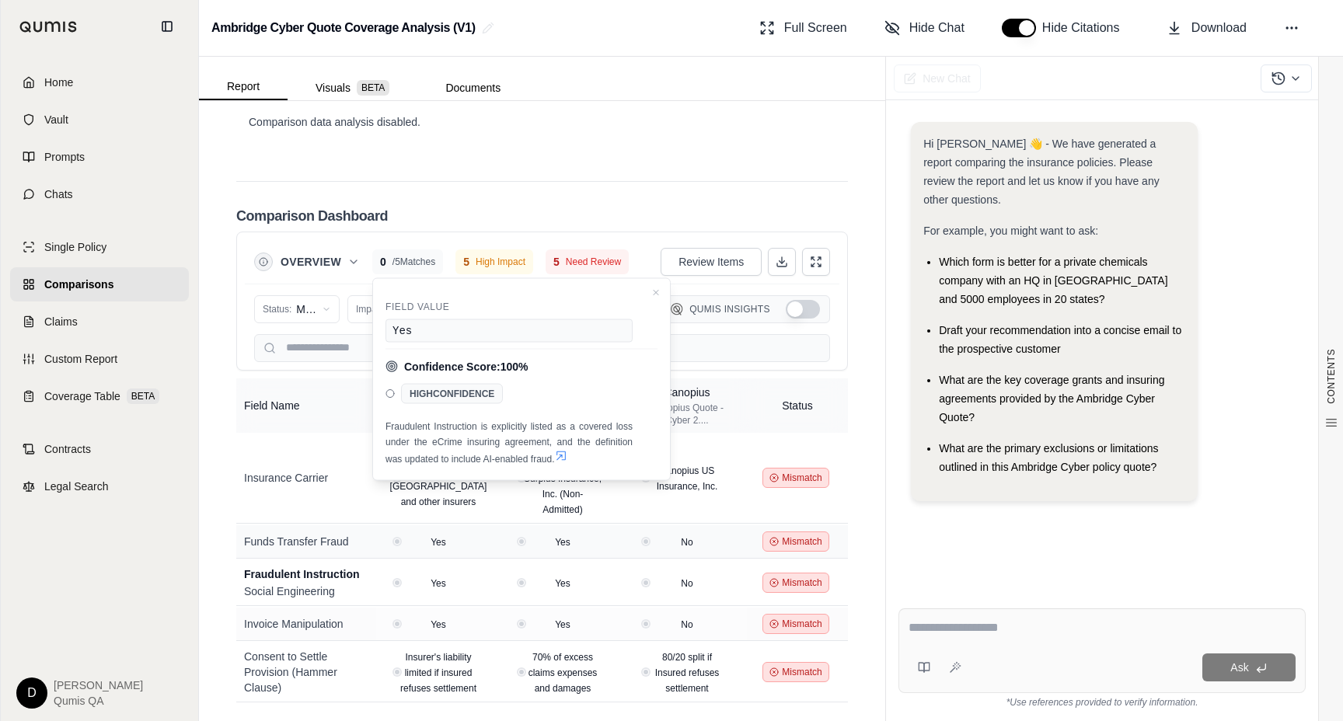
click at [302, 534] on div "Funds Transfer Fraud" at bounding box center [306, 542] width 124 height 16
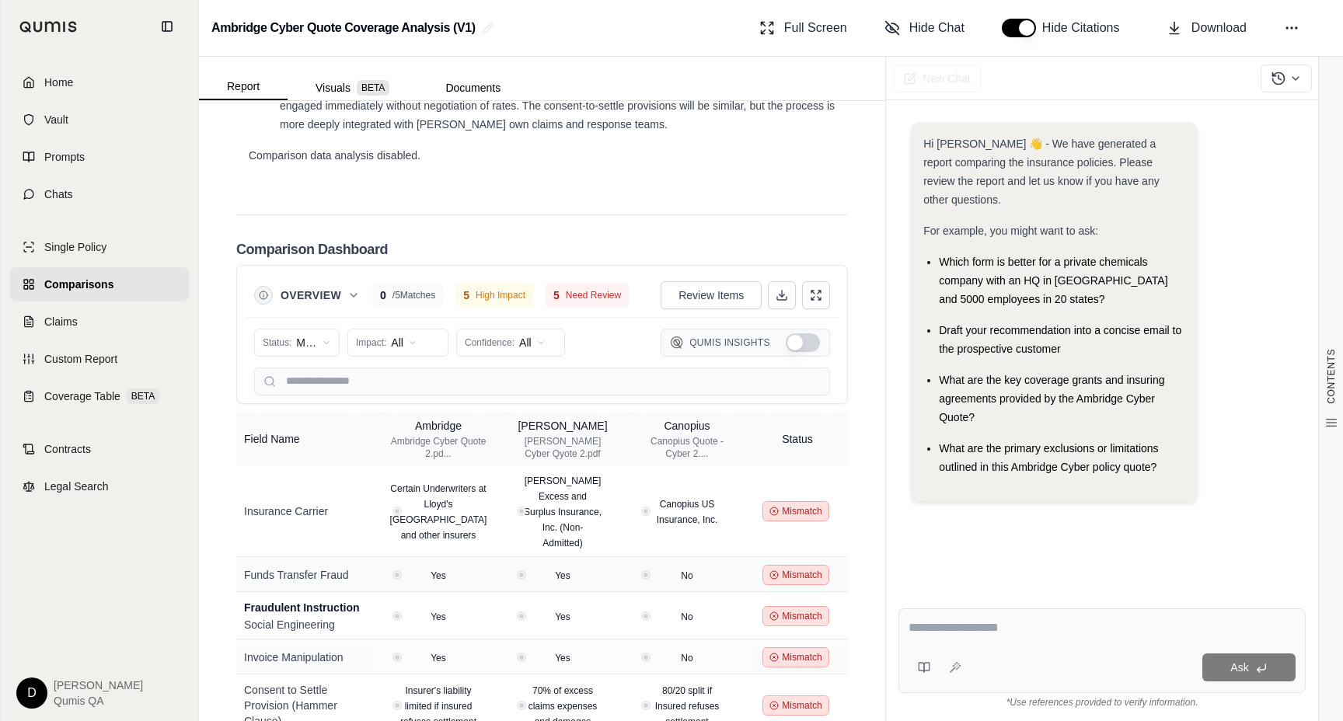
scroll to position [3946, 0]
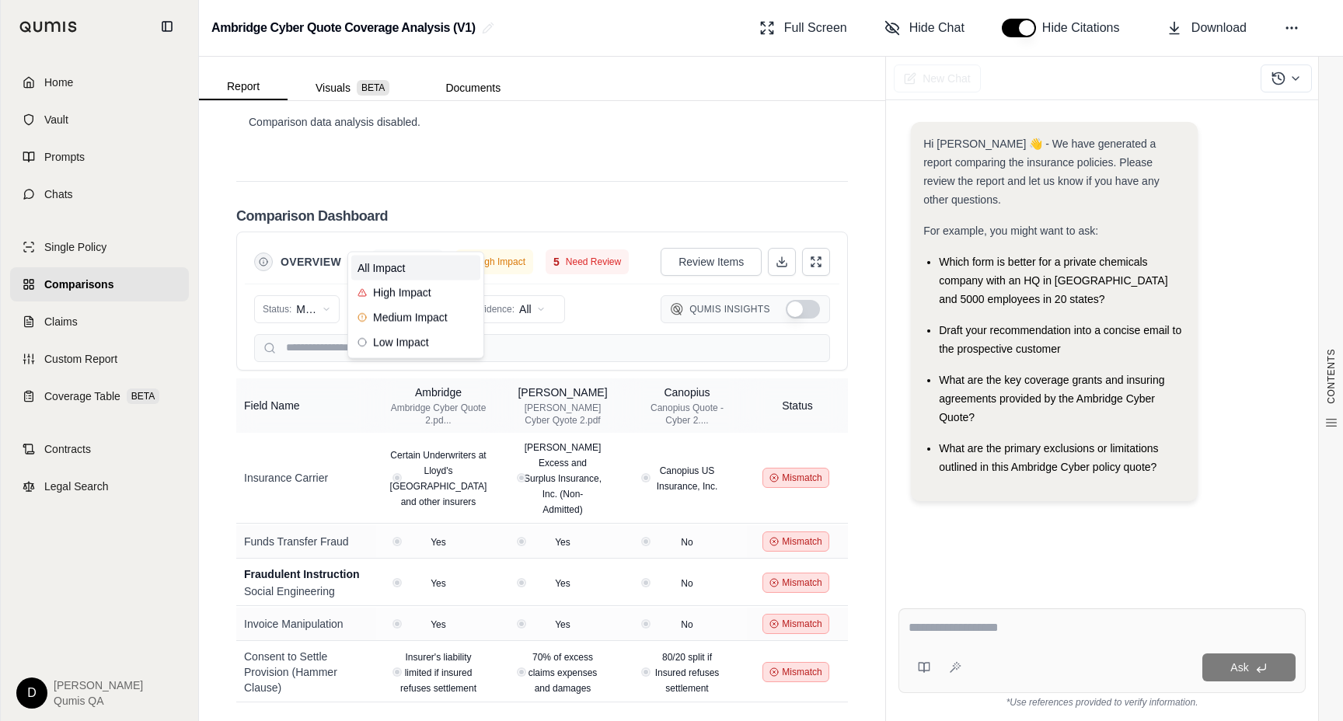
click at [385, 234] on html "Home Vault Prompts Chats Single Policy Comparisons Claims Custom Report Coverag…" at bounding box center [671, 360] width 1343 height 721
click at [316, 235] on html "Home Vault Prompts Chats Single Policy Comparisons Claims Custom Report Coverag…" at bounding box center [671, 360] width 1343 height 721
click at [309, 345] on span "Mismatch" at bounding box center [295, 343] width 62 height 16
click at [313, 238] on html "Home Vault Prompts Chats Single Policy Comparisons Claims Custom Report Coverag…" at bounding box center [671, 360] width 1343 height 721
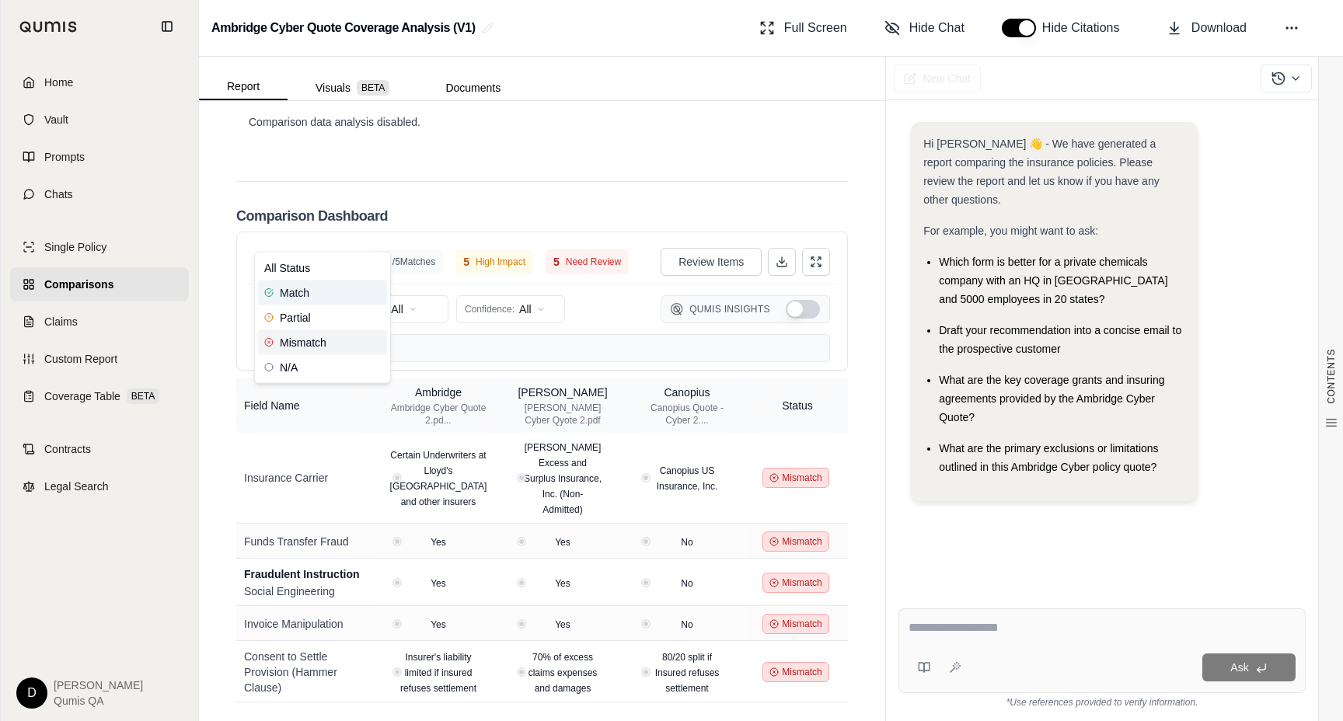
click at [302, 294] on span "Match" at bounding box center [286, 293] width 45 height 16
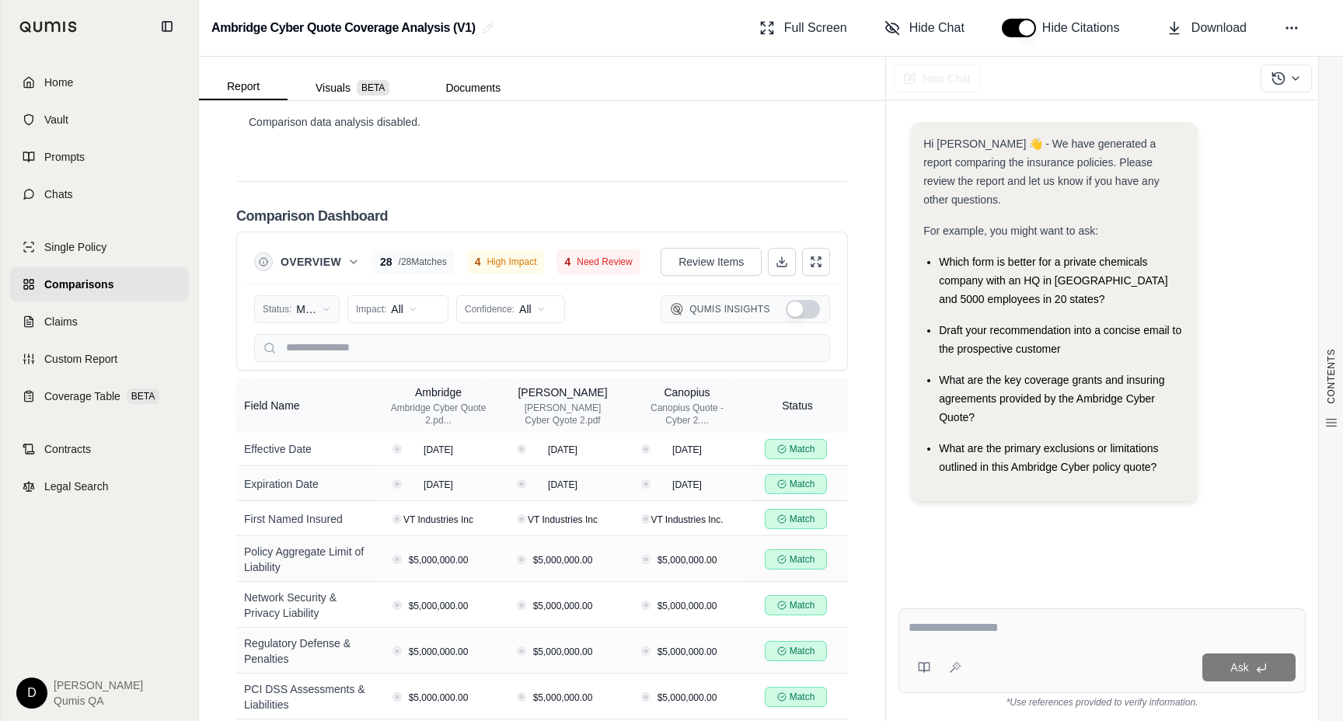
click at [307, 235] on html "Home Vault Prompts Chats Single Policy Comparisons Claims Custom Report Coverag…" at bounding box center [671, 360] width 1343 height 721
click at [308, 337] on span "Mismatch" at bounding box center [295, 343] width 62 height 16
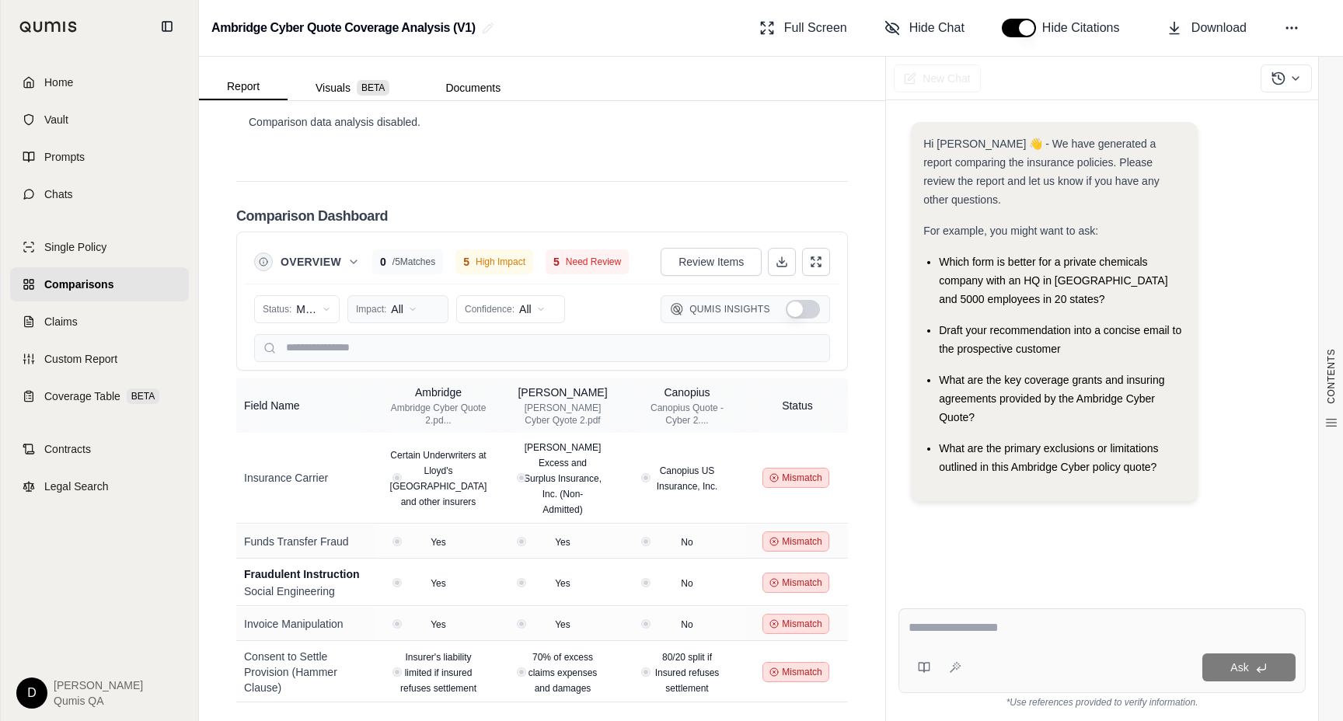
click at [382, 237] on html "Home Vault Prompts Chats Single Policy Comparisons Claims Custom Report Coverag…" at bounding box center [671, 360] width 1343 height 721
click at [401, 240] on html "Home Vault Prompts Chats Single Policy Comparisons Claims Custom Report Coverag…" at bounding box center [671, 360] width 1343 height 721
click at [319, 225] on html "Home Vault Prompts Chats Single Policy Comparisons Claims Custom Report Coverag…" at bounding box center [671, 360] width 1343 height 721
click at [311, 263] on div "All Status" at bounding box center [322, 268] width 129 height 25
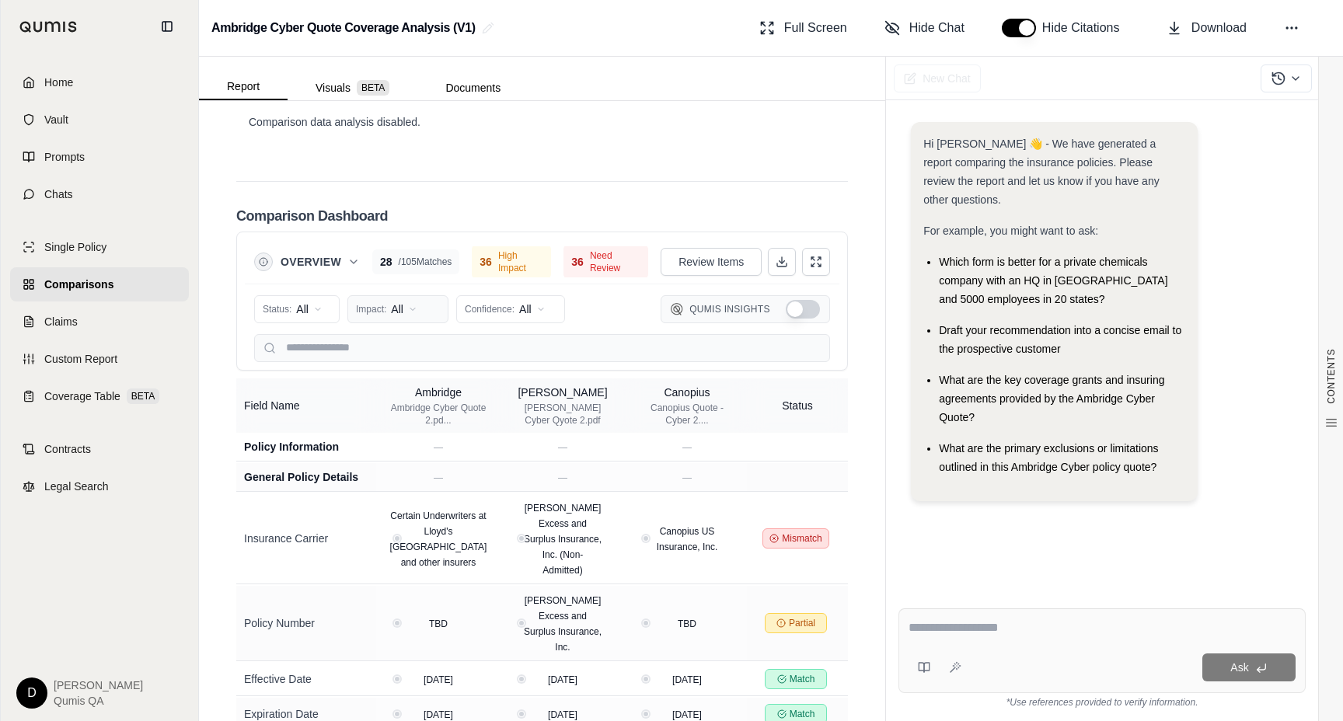
click at [408, 236] on html "Home Vault Prompts Chats Single Policy Comparisons Claims Custom Report Coverag…" at bounding box center [671, 360] width 1343 height 721
click at [406, 290] on span "High Impact" at bounding box center [395, 293] width 74 height 16
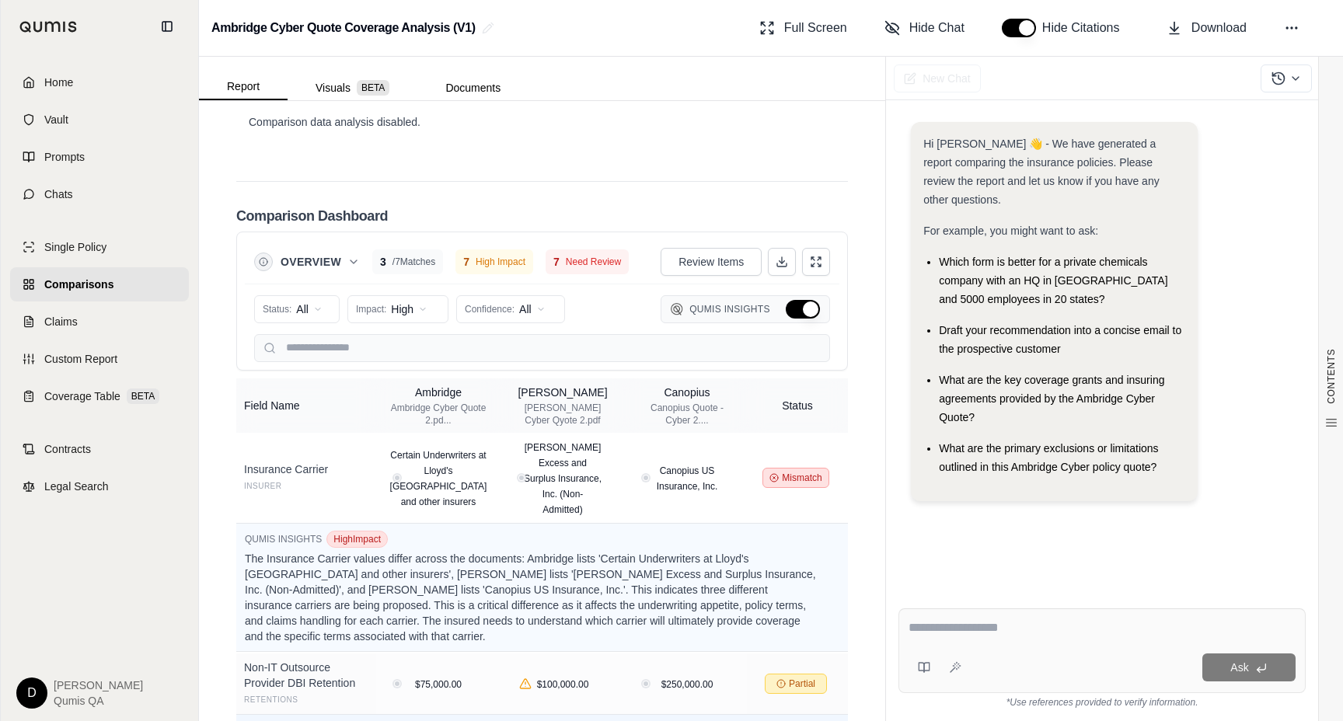
click at [794, 300] on button "Hide Qumis Insights" at bounding box center [803, 309] width 34 height 19
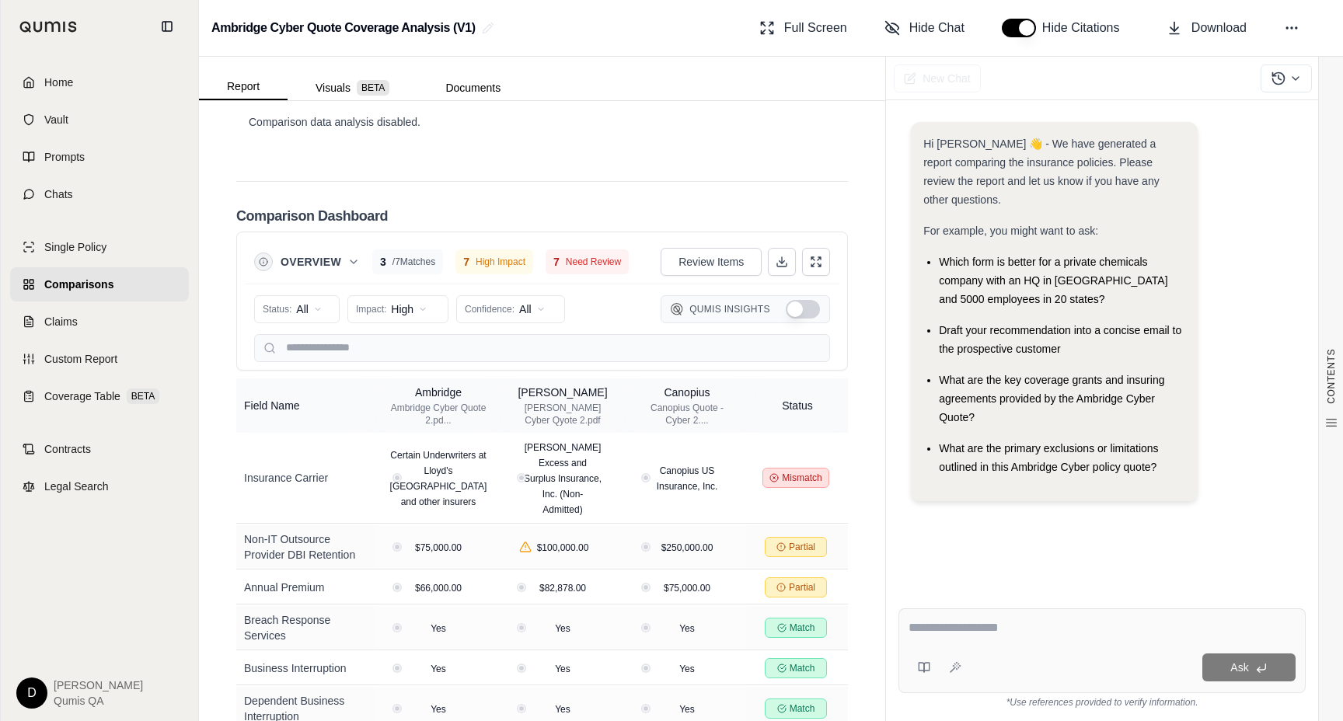
click at [794, 300] on button "Show Qumis Insights" at bounding box center [803, 309] width 34 height 19
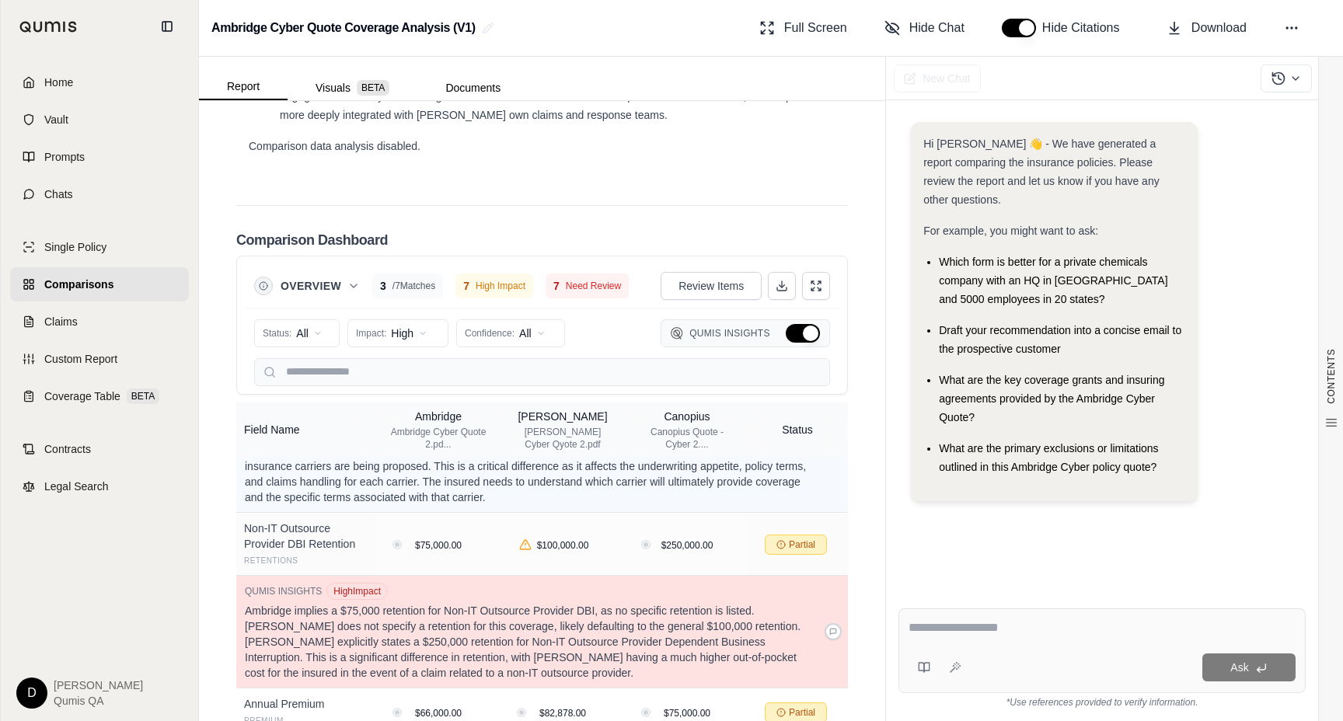
scroll to position [168, 0]
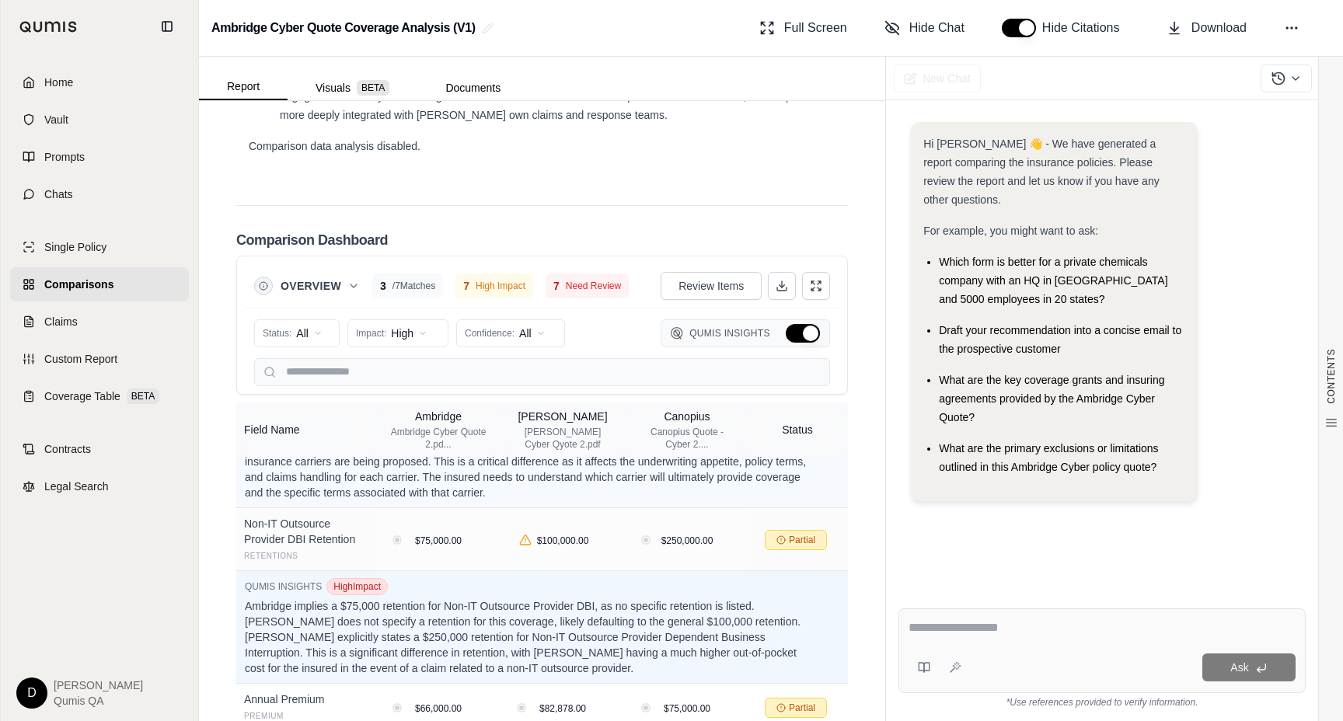
click at [802, 324] on button "Hide Qumis Insights" at bounding box center [803, 333] width 34 height 19
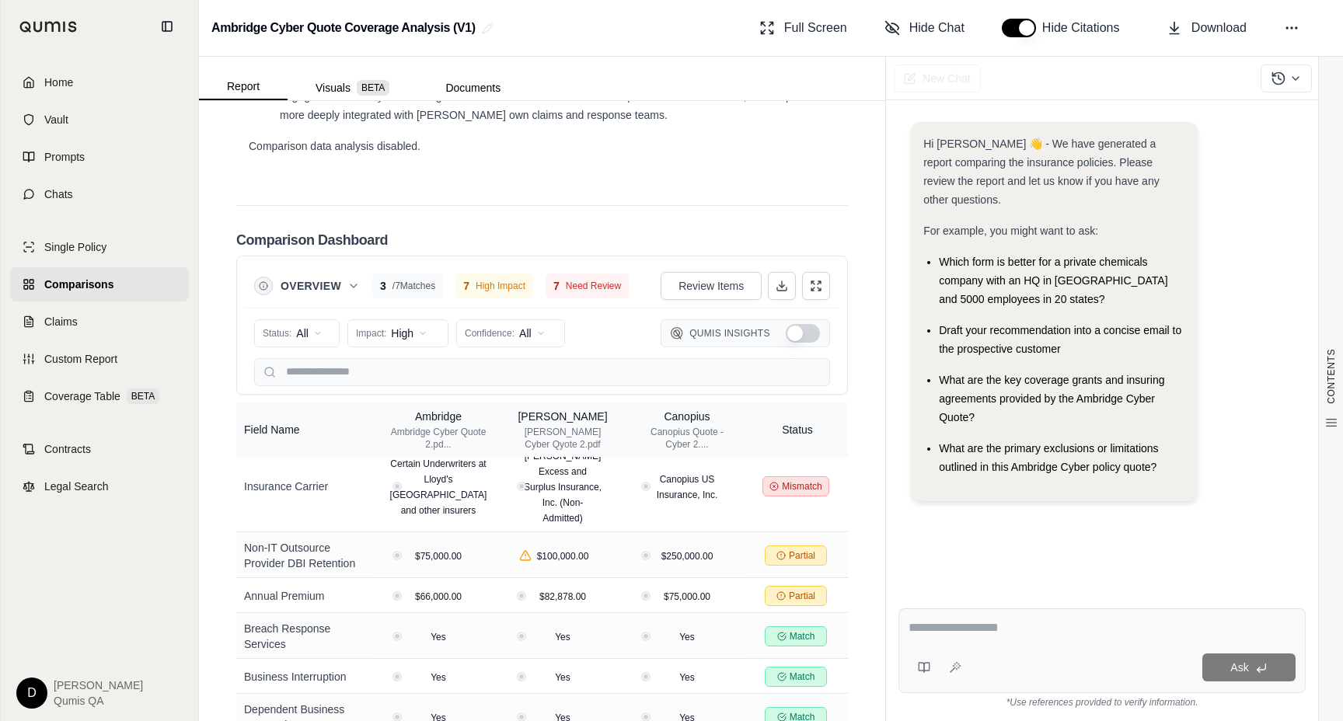
scroll to position [0, 0]
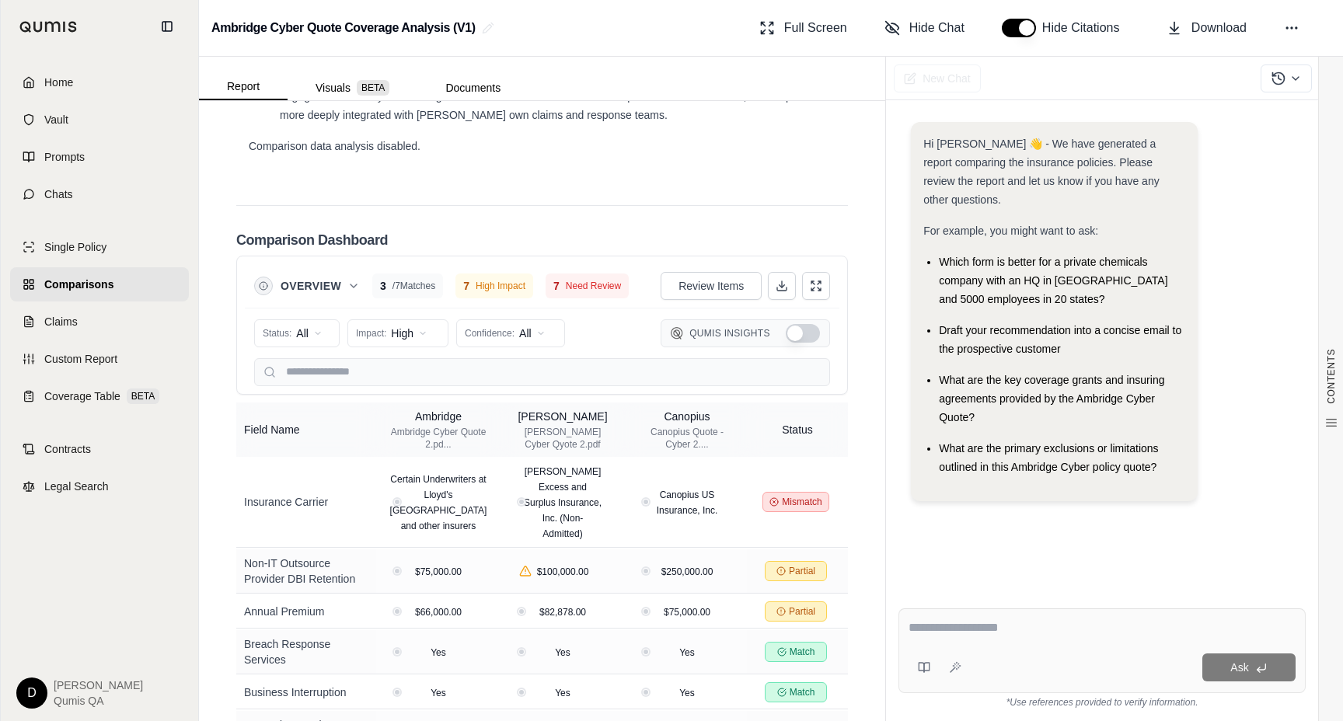
click at [1045, 458] on div "Hi [PERSON_NAME] 👋 - We have generated a report comparing the insurance policie…" at bounding box center [1054, 311] width 262 height 354
click at [1005, 620] on textarea at bounding box center [1102, 628] width 387 height 19
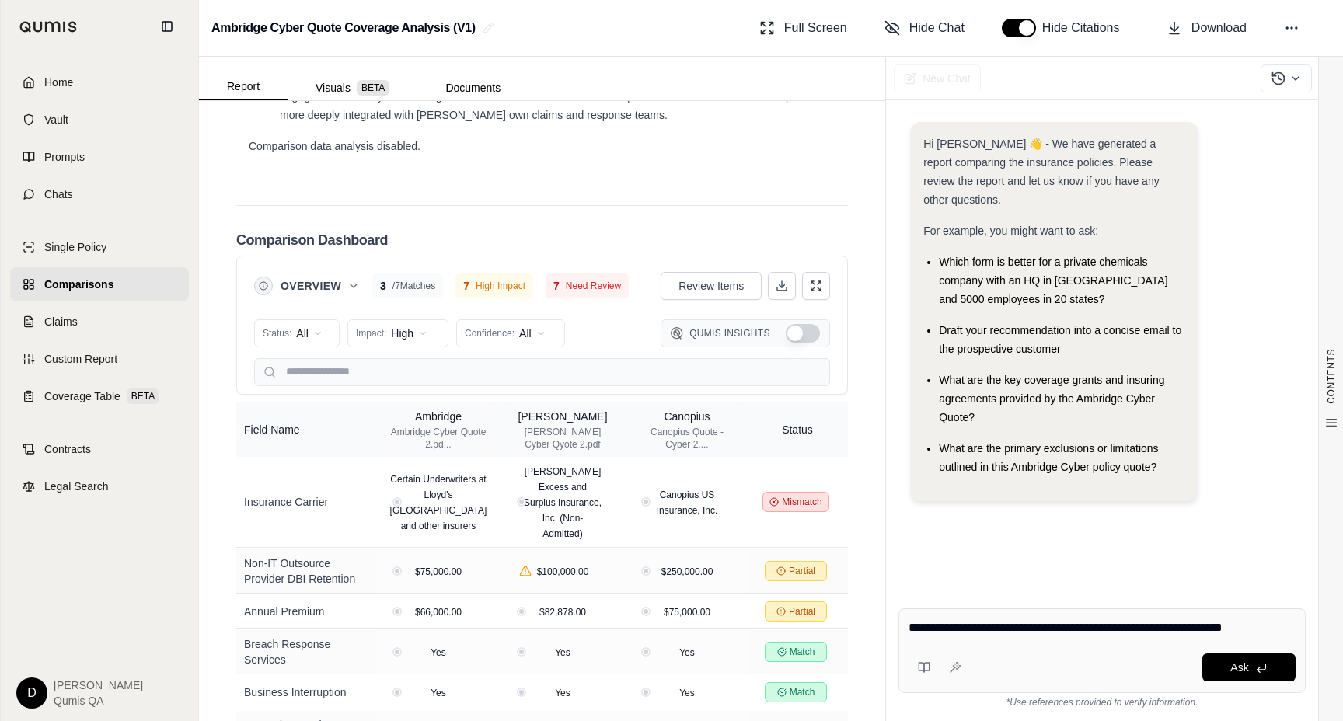
click at [1255, 626] on textarea "**********" at bounding box center [1102, 628] width 387 height 19
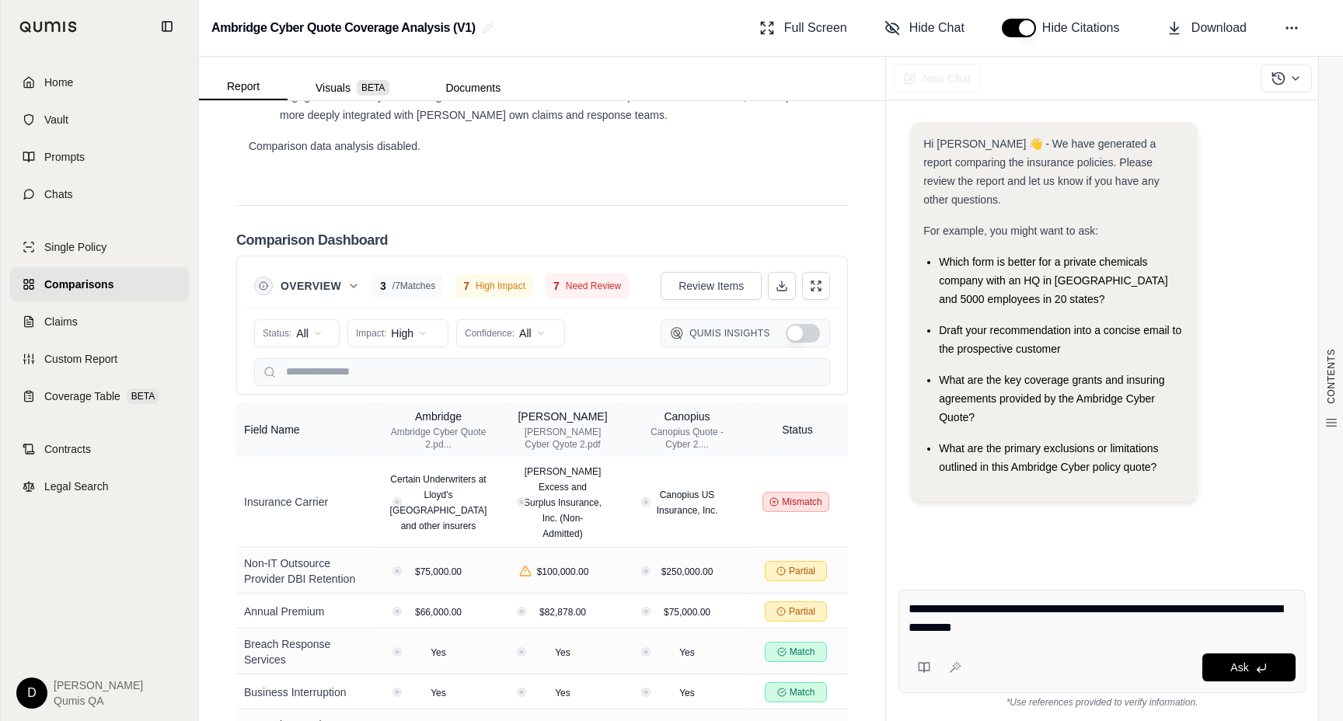
type textarea "**********"
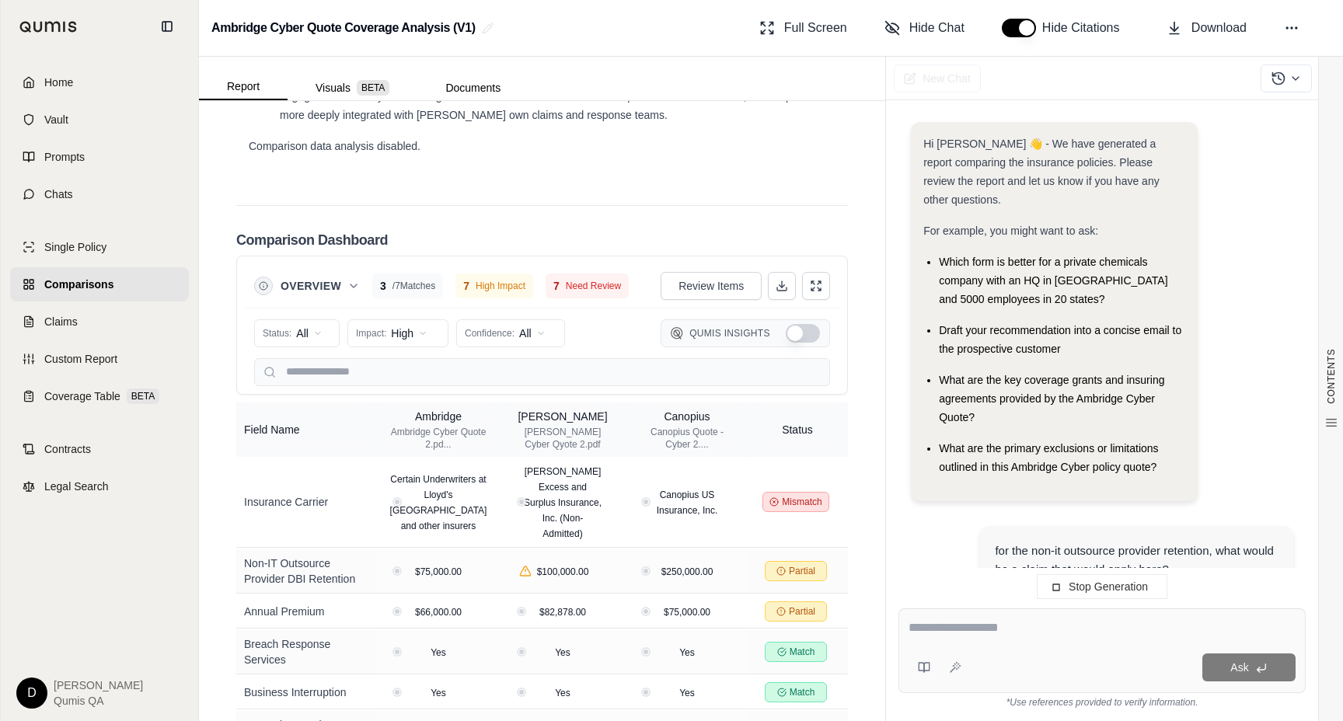
scroll to position [110, 0]
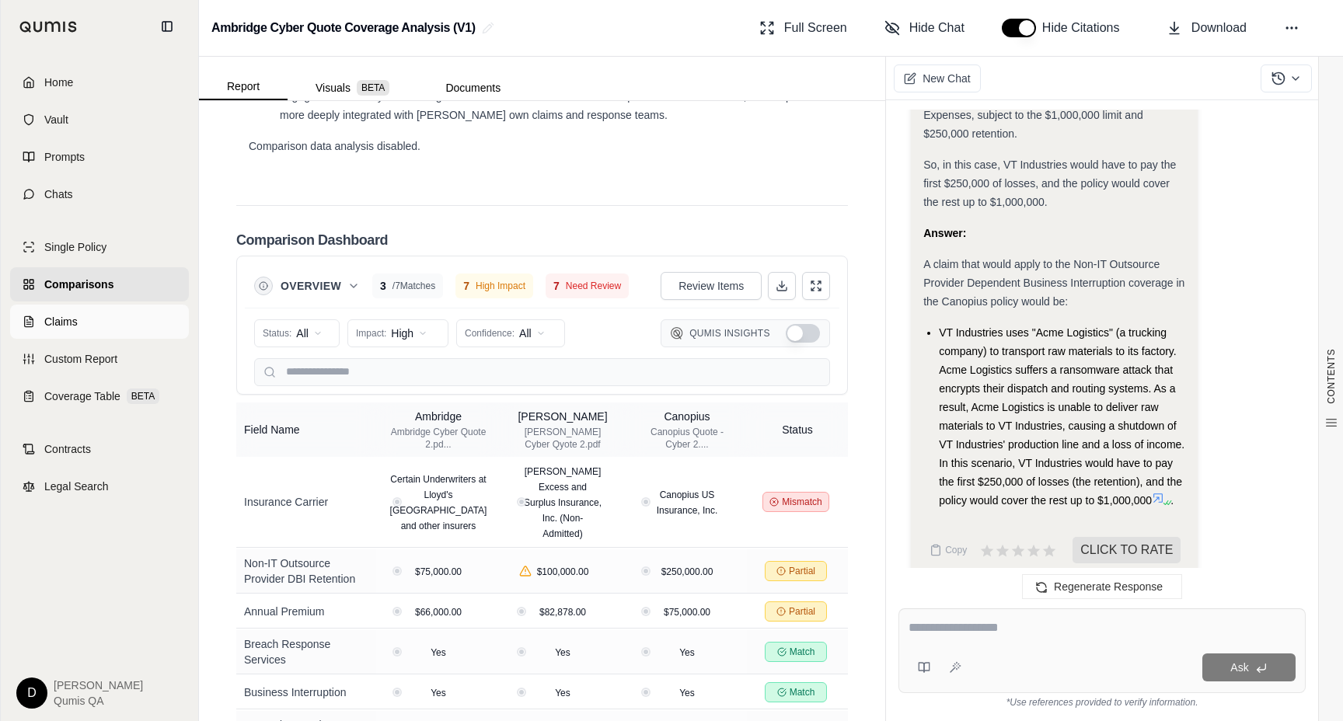
click at [102, 330] on link "Claims" at bounding box center [99, 322] width 179 height 34
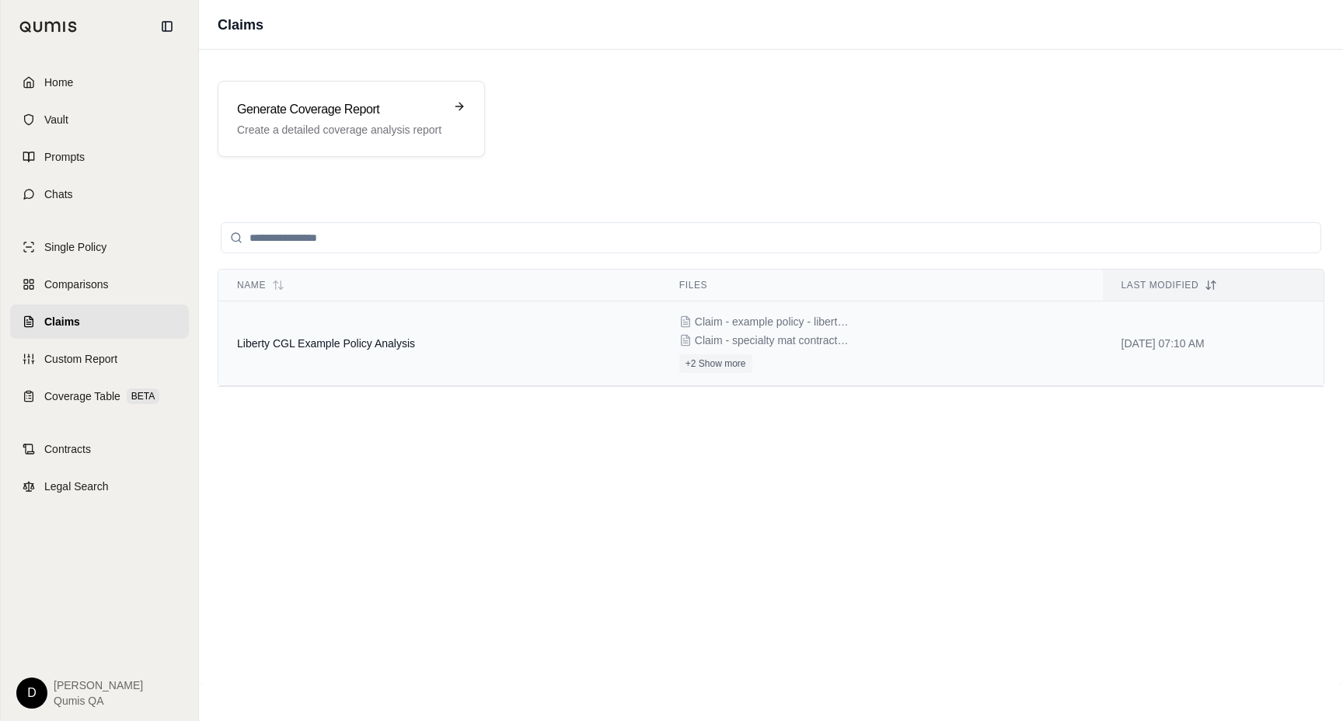
click at [365, 330] on td "Liberty CGL Example Policy Analysis" at bounding box center [439, 344] width 442 height 85
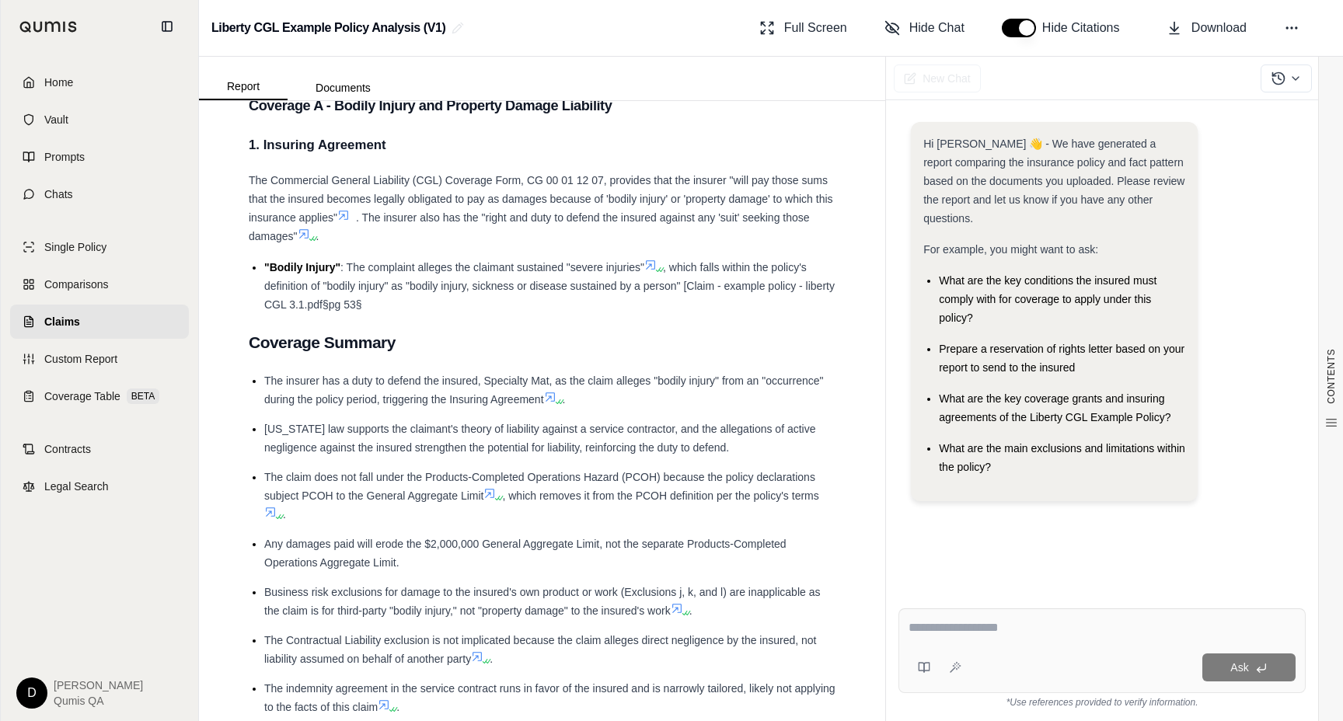
scroll to position [1428, 0]
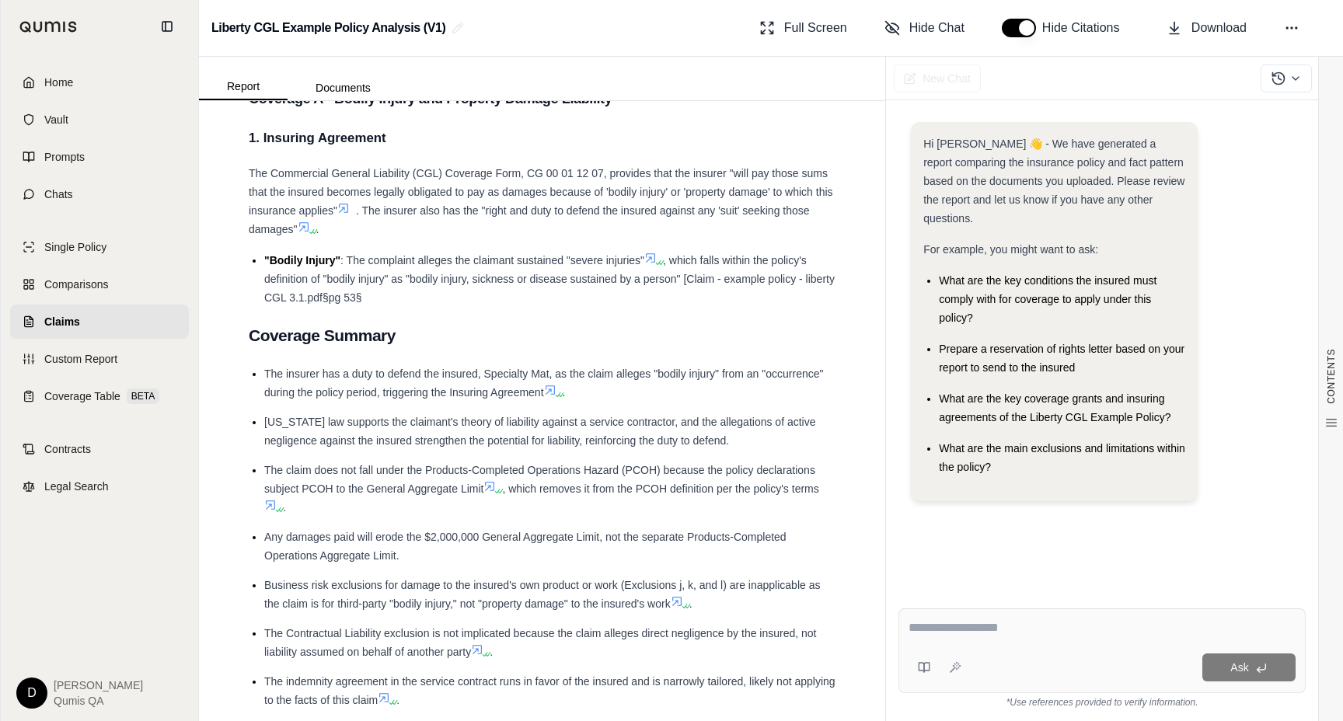
click at [1062, 571] on div "Hi [PERSON_NAME] 👋 - We have generated a report comparing the insurance policy …" at bounding box center [1101, 347] width 407 height 474
click at [1017, 631] on textarea at bounding box center [1102, 628] width 387 height 19
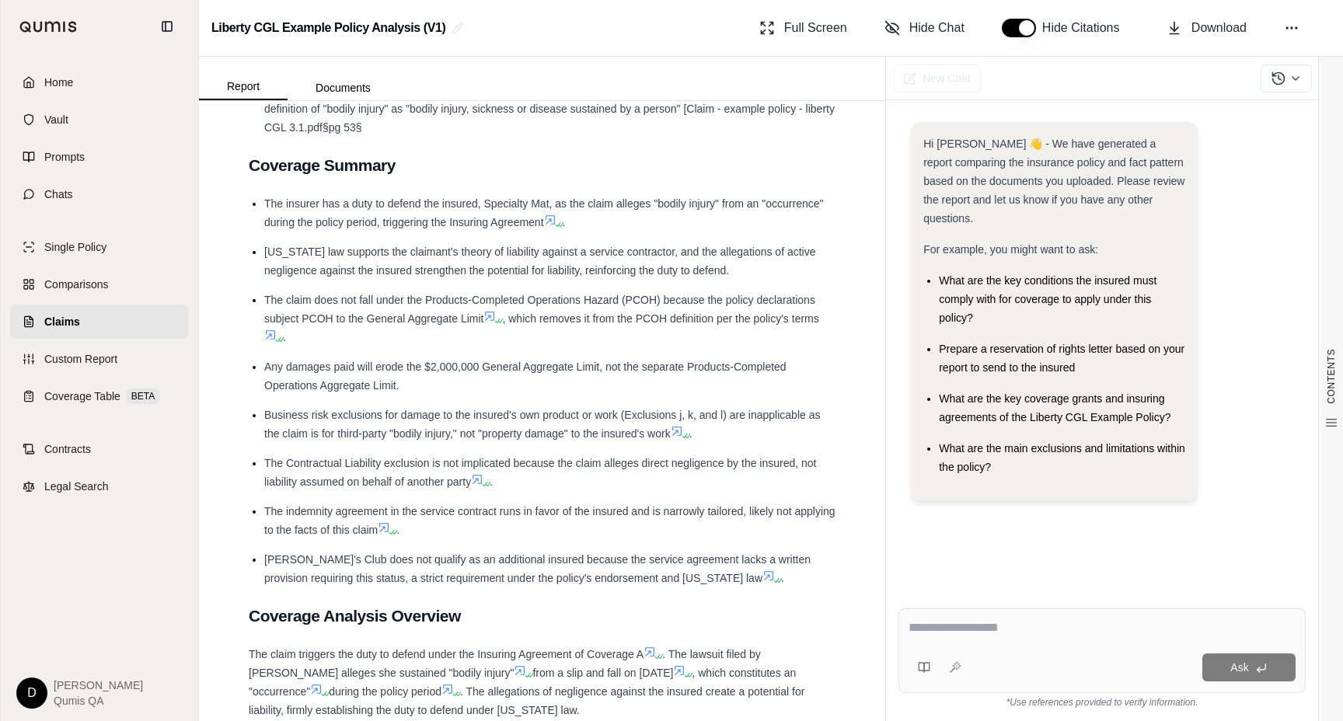
scroll to position [1606, 0]
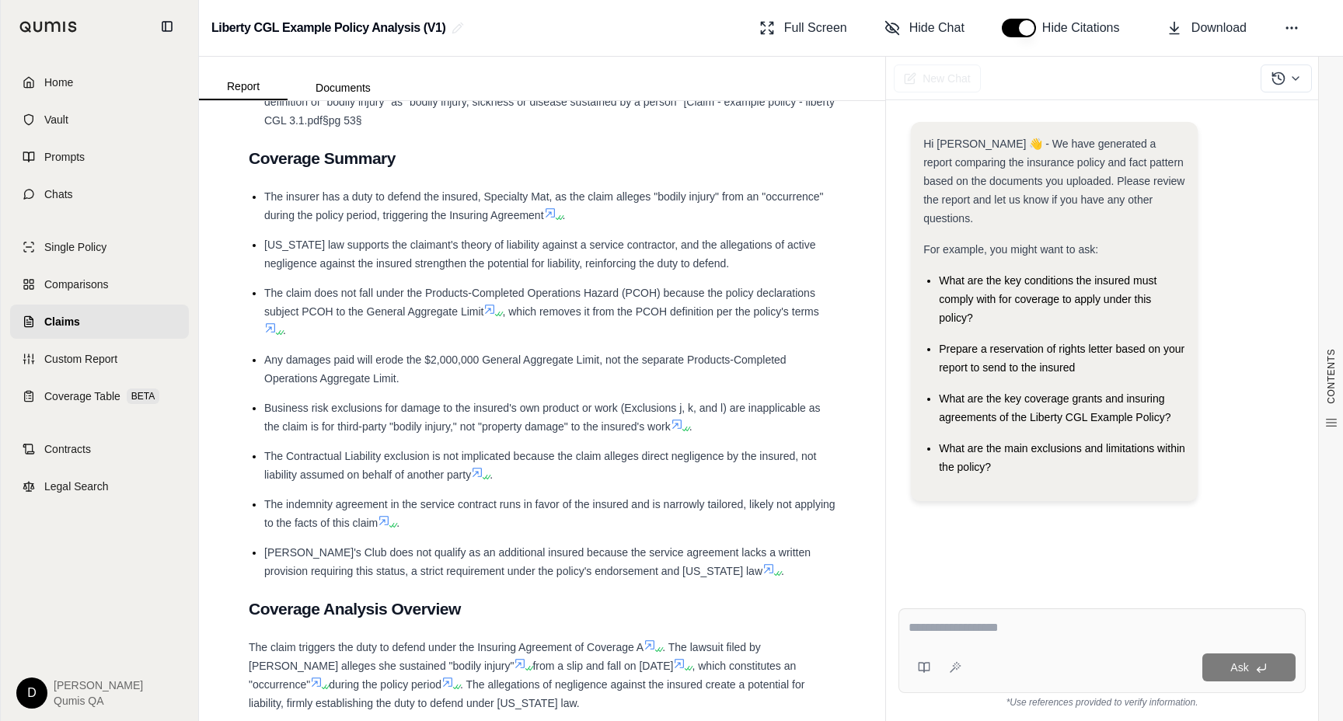
click at [589, 434] on li "Business risk exclusions for damage to the insured's own product or work (Exclu…" at bounding box center [549, 417] width 571 height 37
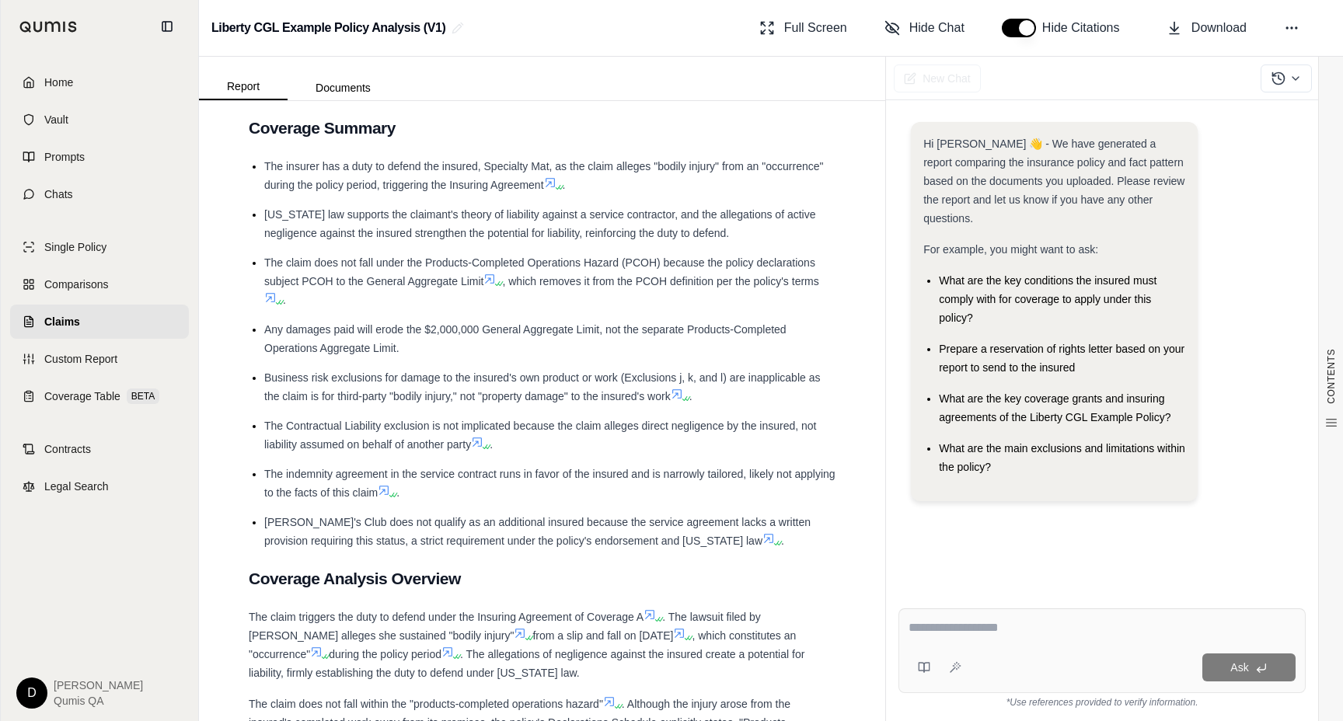
scroll to position [1631, 0]
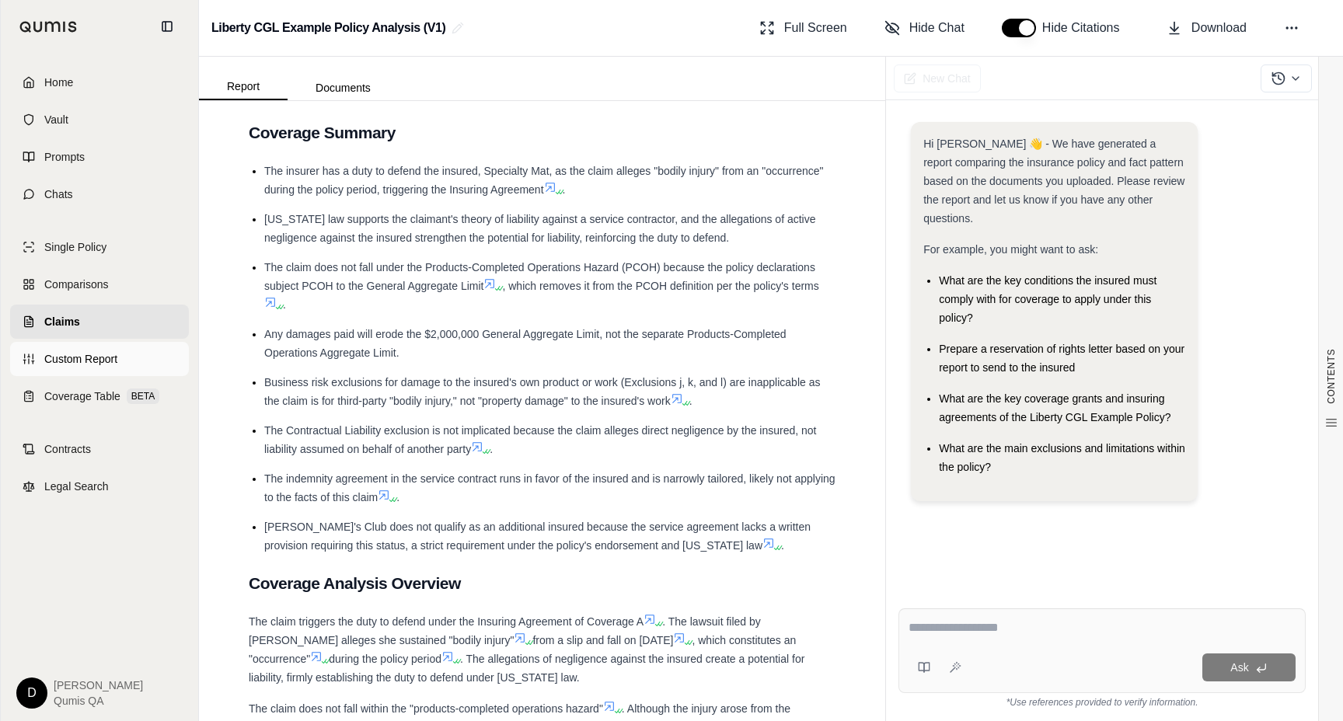
click at [88, 351] on link "Custom Report" at bounding box center [99, 359] width 179 height 34
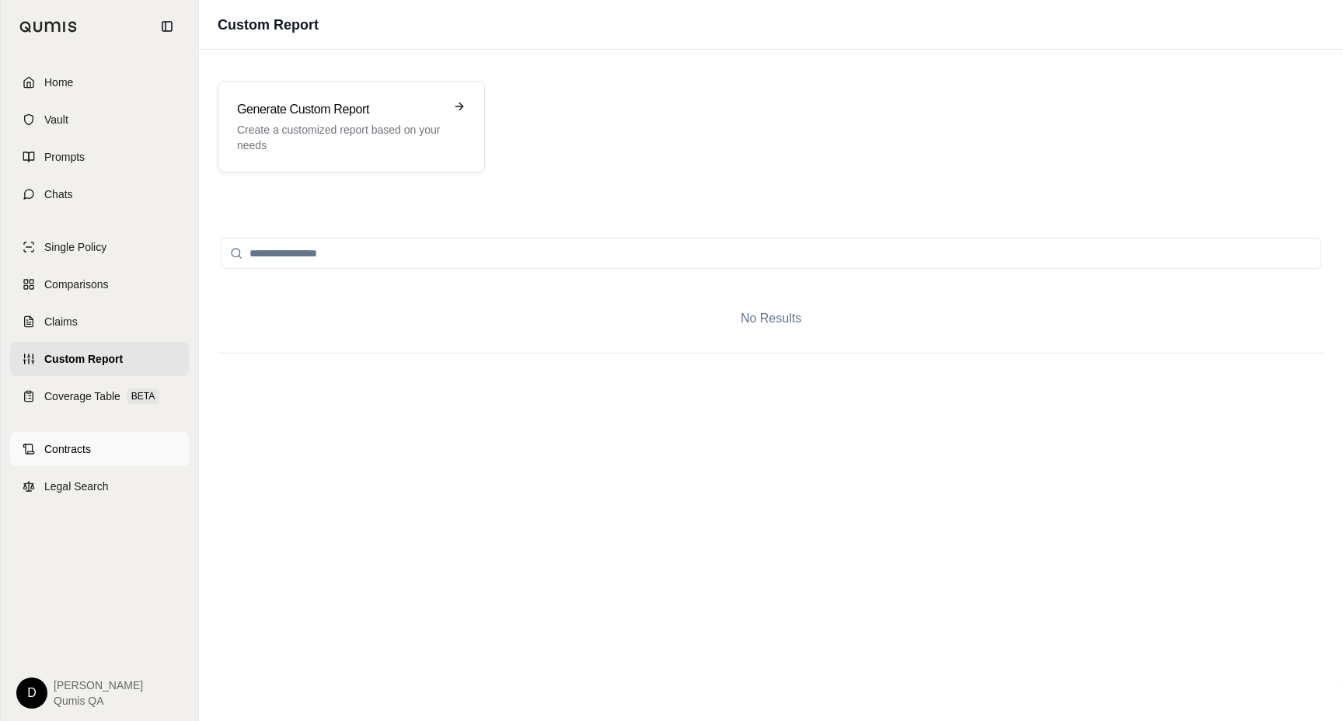
click at [113, 454] on link "Contracts" at bounding box center [99, 449] width 179 height 34
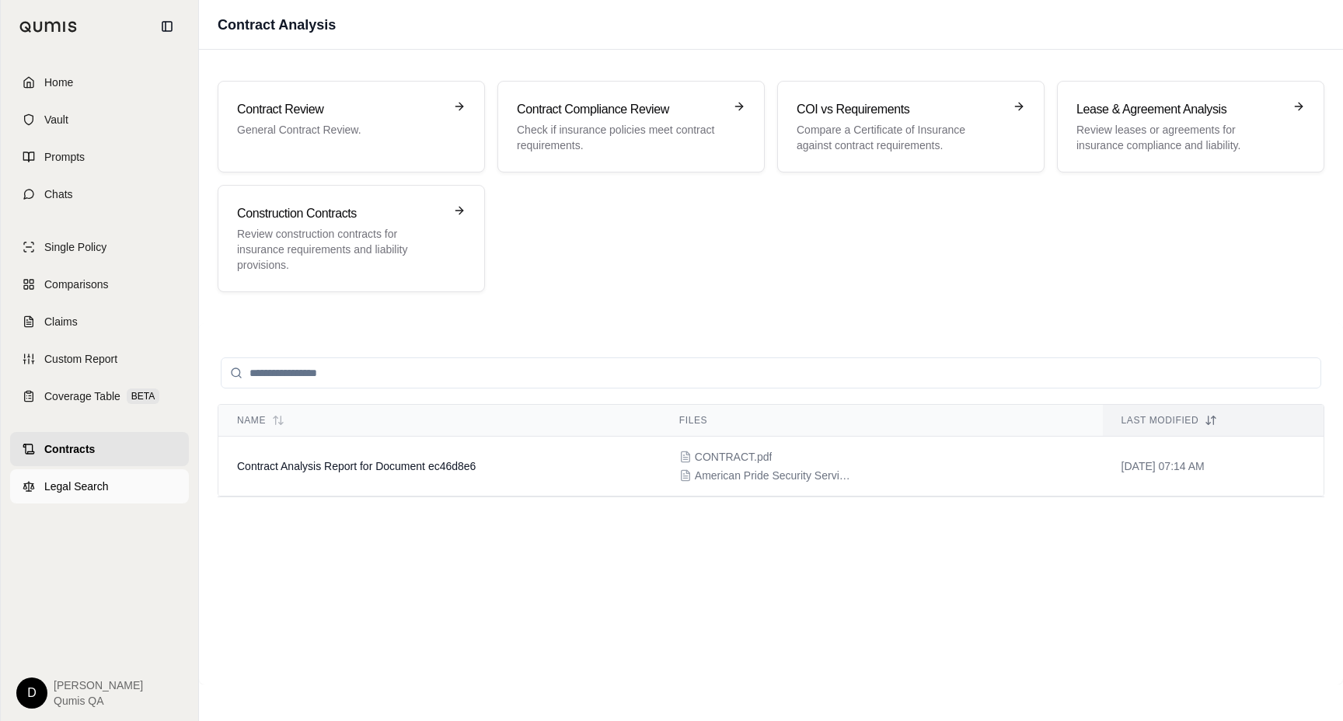
click at [109, 483] on link "Legal Search" at bounding box center [99, 486] width 179 height 34
